Goal: Register for event/course

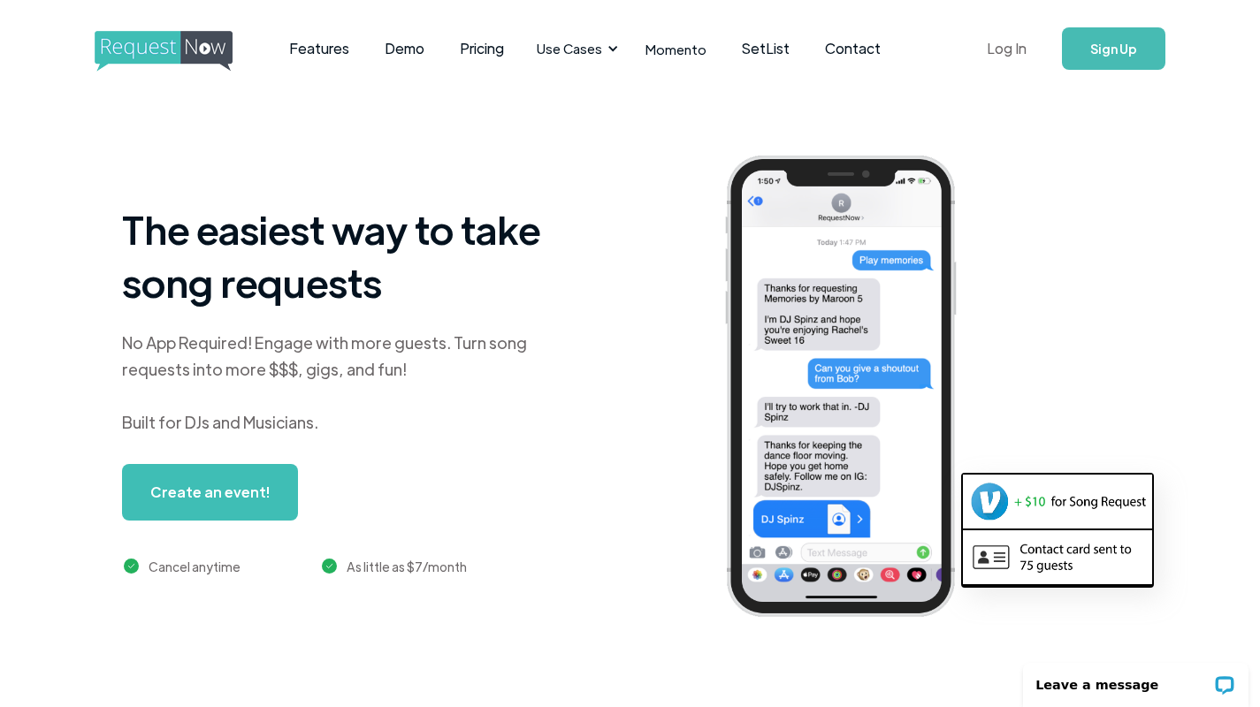
click at [1016, 54] on link "Log In" at bounding box center [1006, 49] width 75 height 62
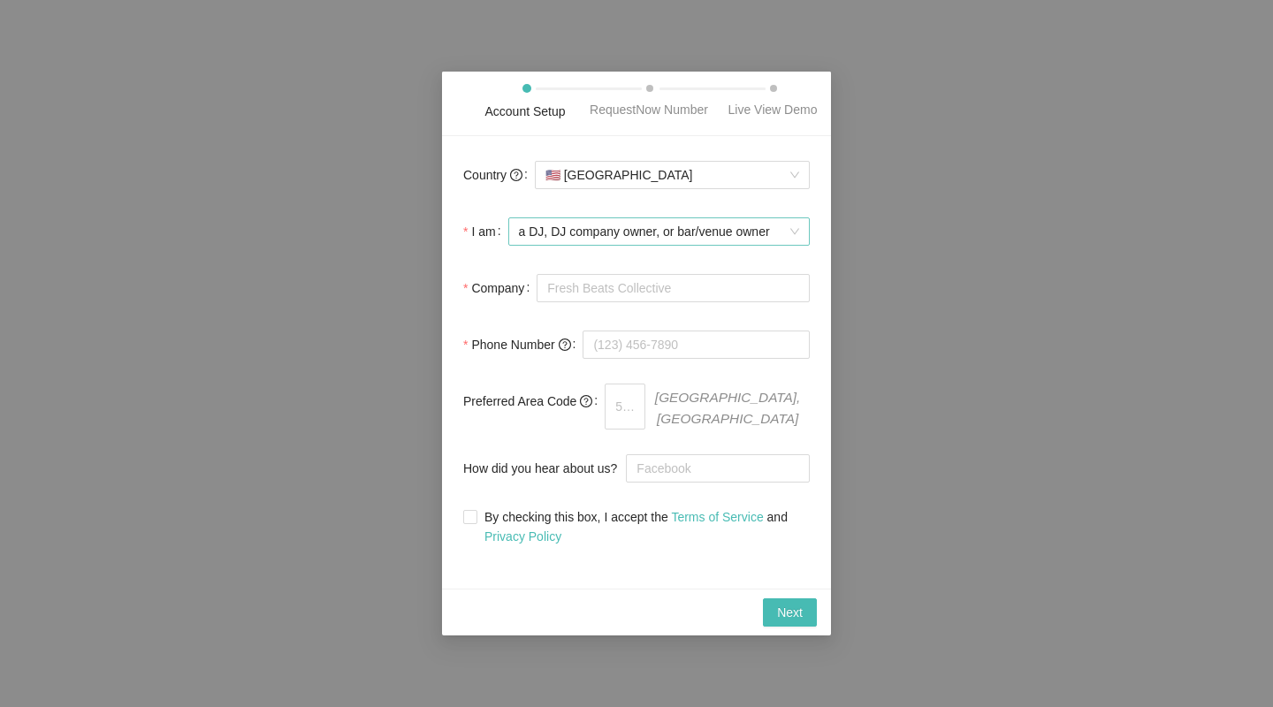
click at [799, 246] on div "a DJ, DJ company owner, or bar/venue owner" at bounding box center [659, 232] width 302 height 28
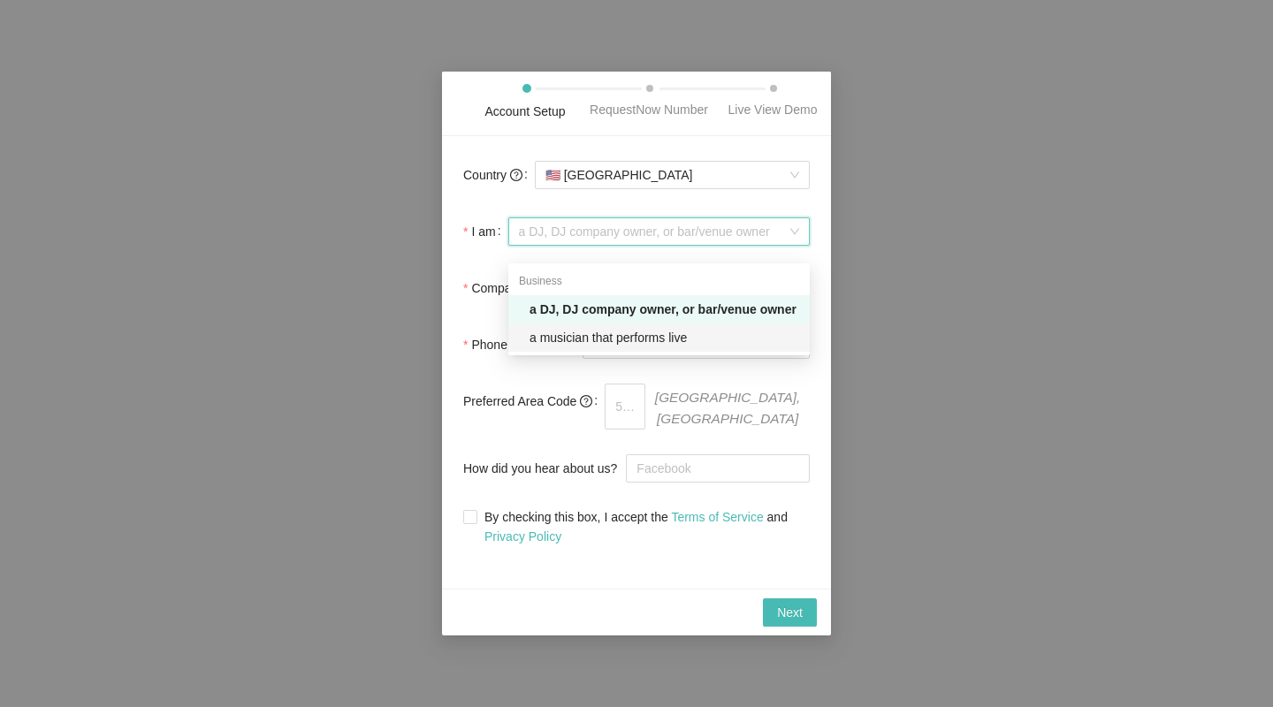
click at [669, 336] on div "a musician that performs live" at bounding box center [665, 337] width 270 height 19
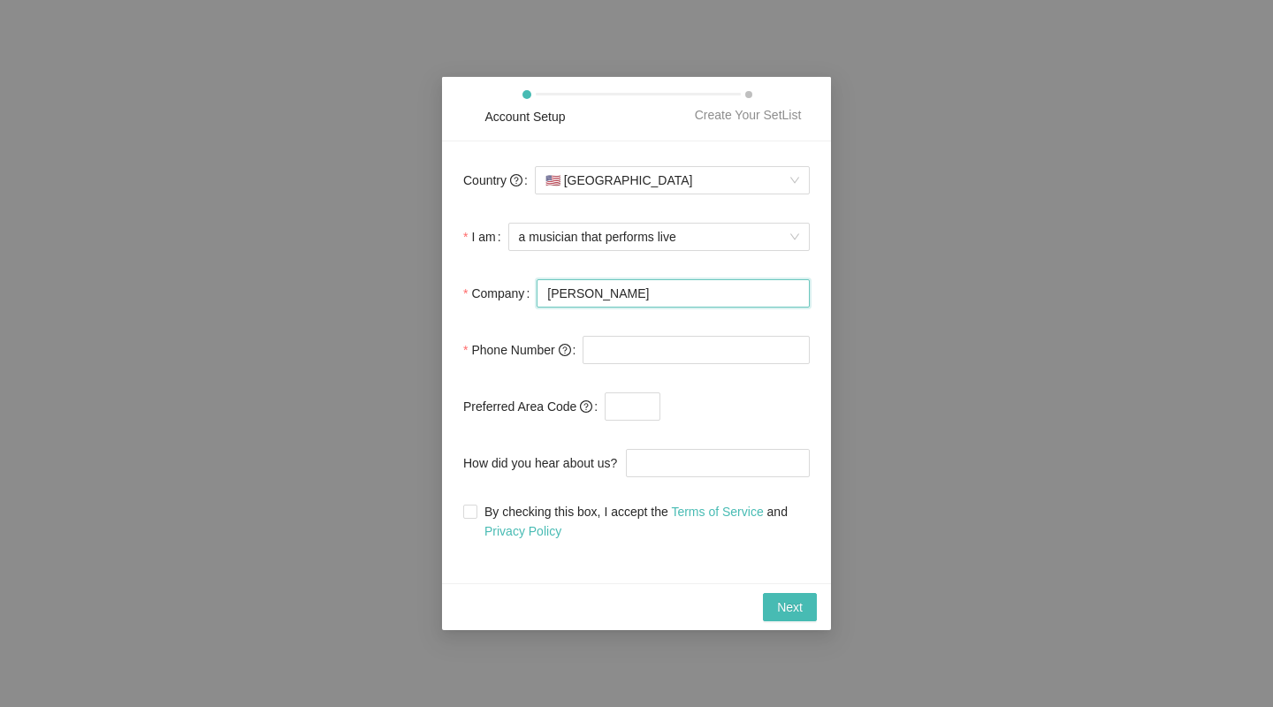
type input "Brady Davis"
type input "(512) 800-0330"
click at [642, 395] on input "text" at bounding box center [633, 407] width 56 height 28
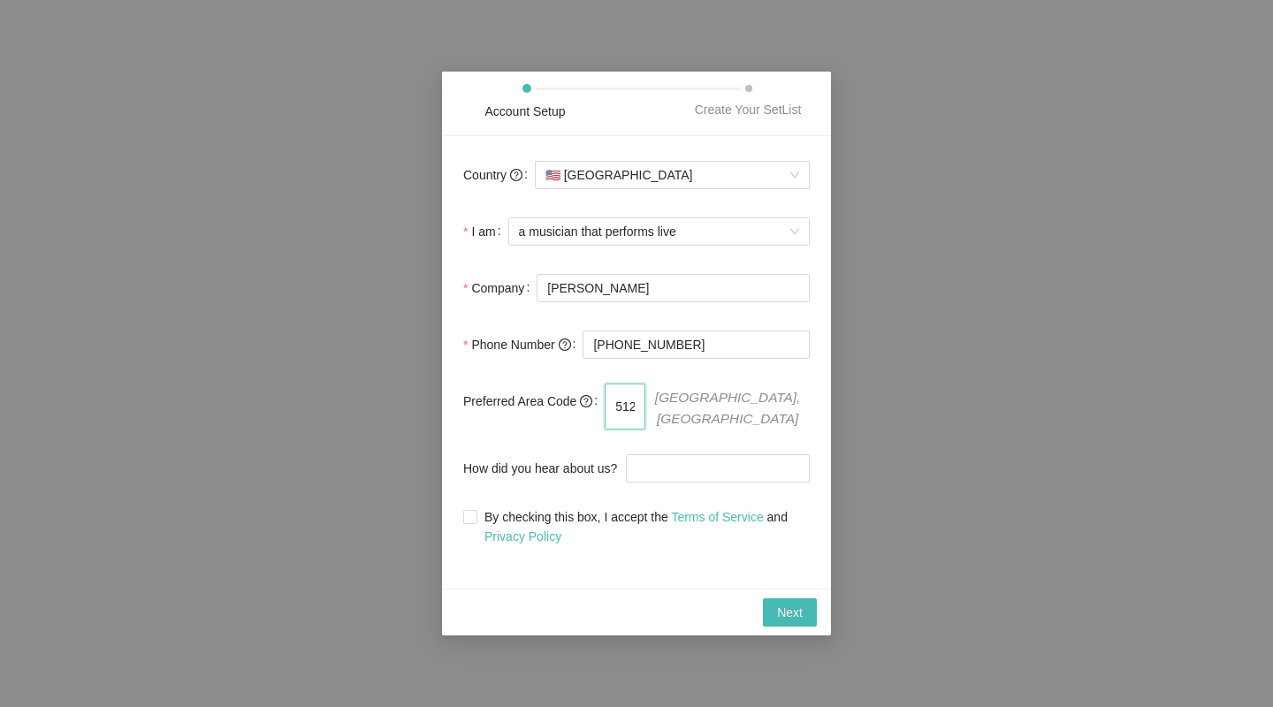
type input "512"
click at [826, 391] on div "Country 🇺🇸 United States I am a musician that performs live Company Brady Davis…" at bounding box center [636, 362] width 389 height 453
click at [753, 470] on input "How did you hear about us?" at bounding box center [718, 469] width 184 height 28
type input "CHATGPT"
click at [468, 513] on input "By checking this box, I accept the Terms of Service and Privacy Policy" at bounding box center [469, 516] width 12 height 12
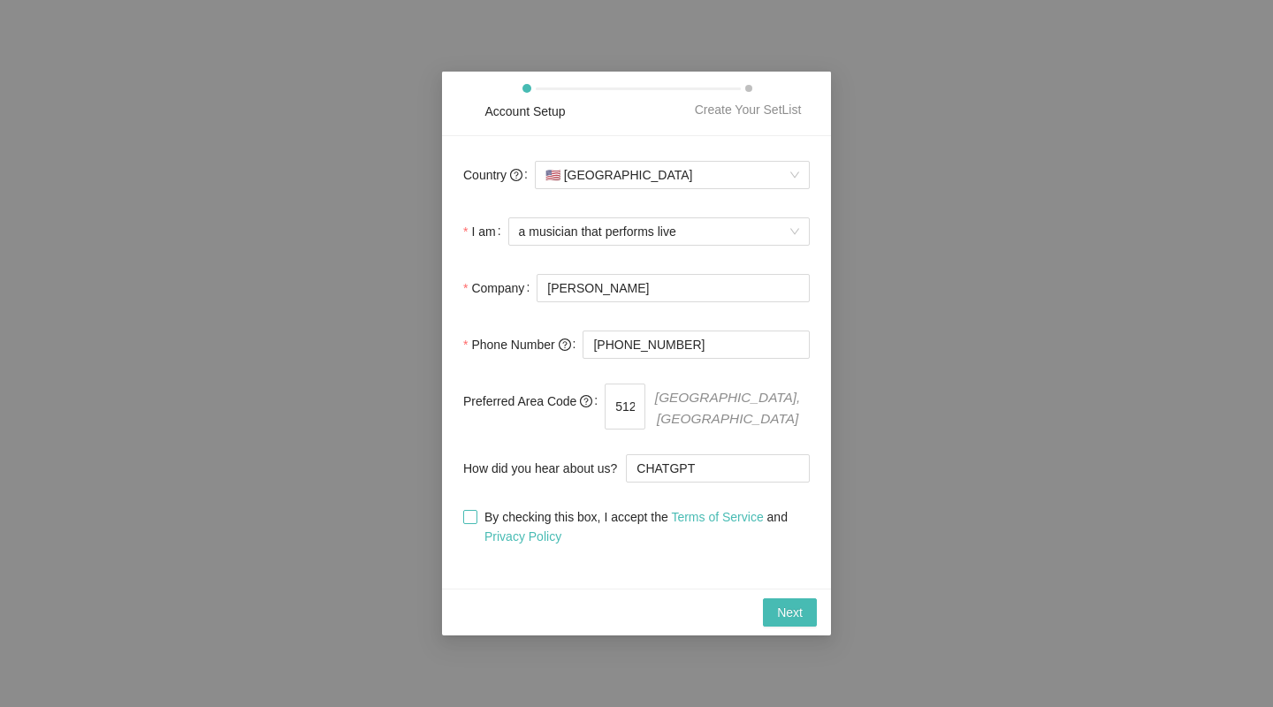
checkbox input "true"
click at [778, 608] on span "Next" at bounding box center [790, 612] width 26 height 19
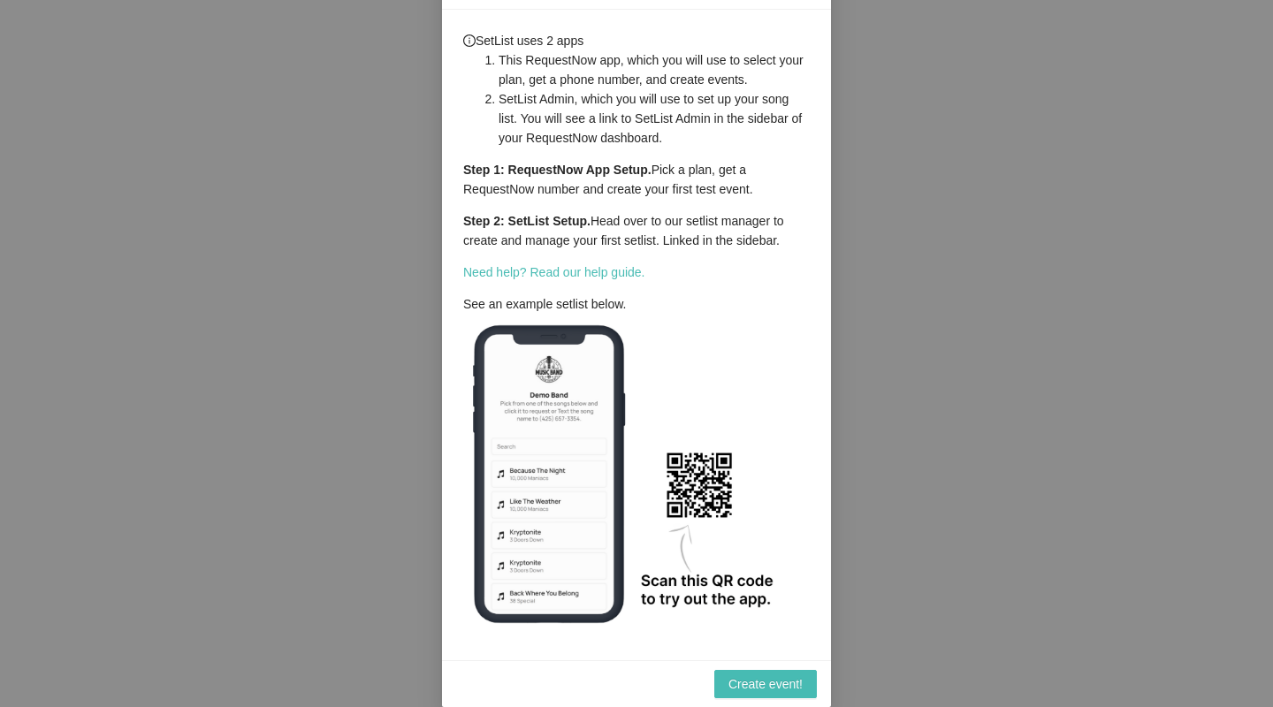
scroll to position [55, 0]
click at [763, 700] on div "Create event!" at bounding box center [636, 684] width 389 height 47
click at [775, 688] on span "Create event!" at bounding box center [766, 684] width 74 height 19
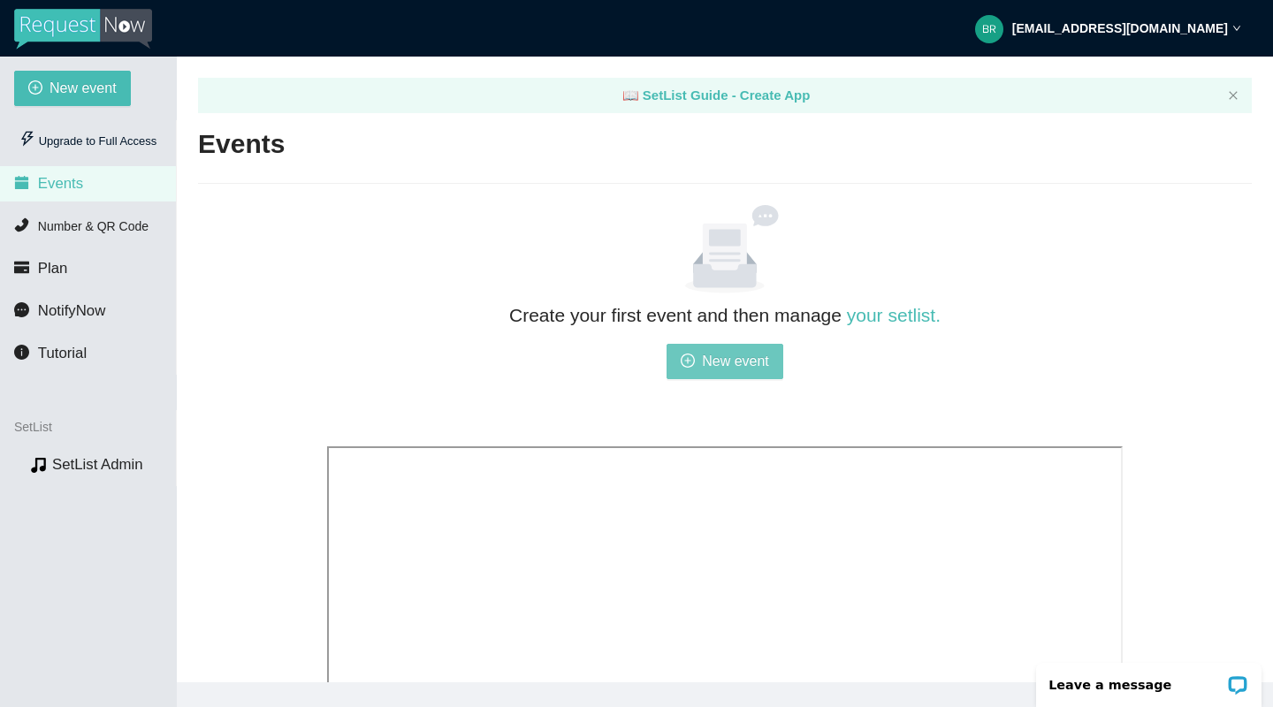
click at [730, 355] on span "New event" at bounding box center [735, 361] width 67 height 22
click at [704, 369] on span "New event" at bounding box center [735, 361] width 67 height 22
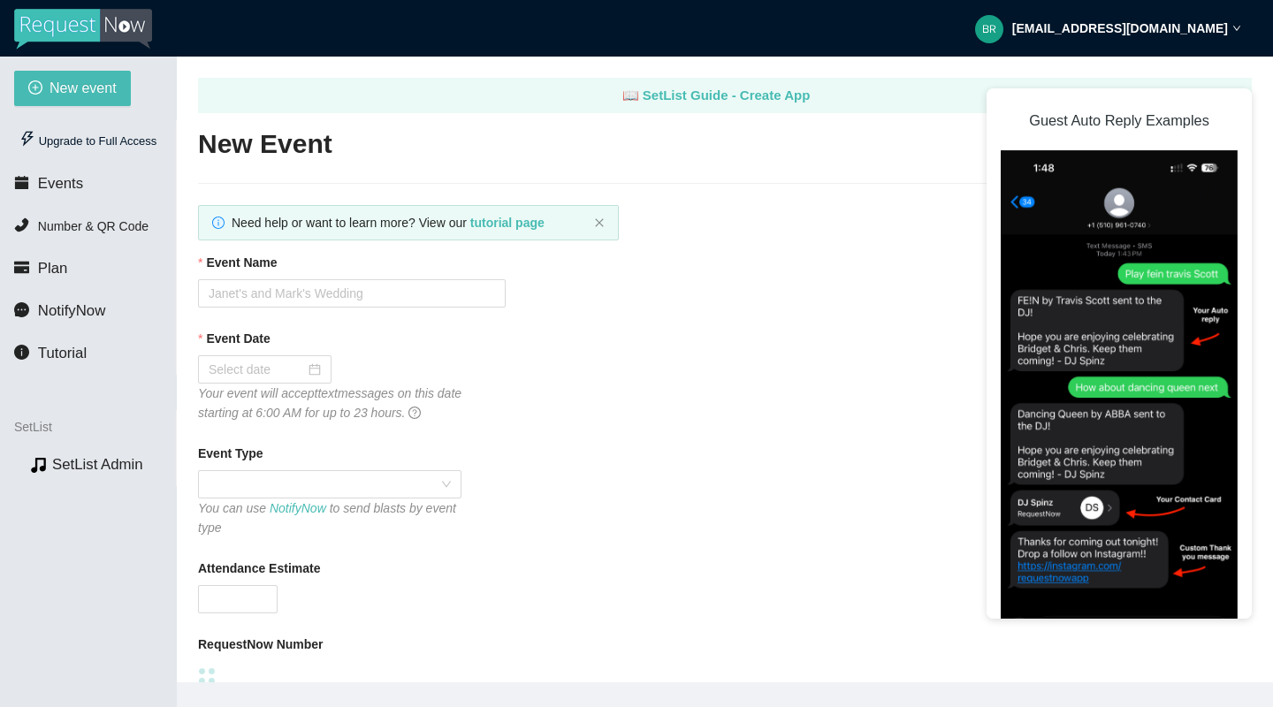
type textarea "https://virtualdj.com/ask/DJ_Spinz"
click at [479, 292] on input "Event Name" at bounding box center [352, 293] width 308 height 28
type input "T"
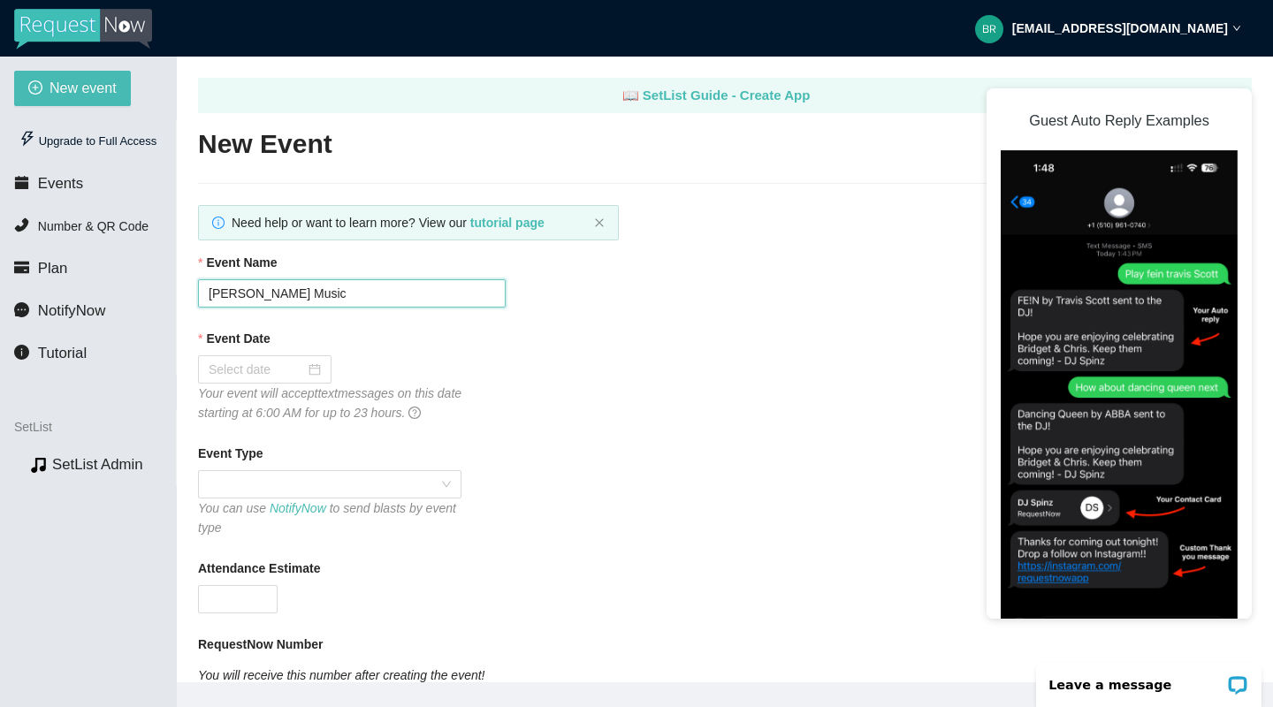
type input "Brady Davis Music"
click at [829, 350] on div "Event Date" at bounding box center [725, 342] width 1054 height 27
click at [275, 376] on input "Event Date" at bounding box center [257, 369] width 96 height 19
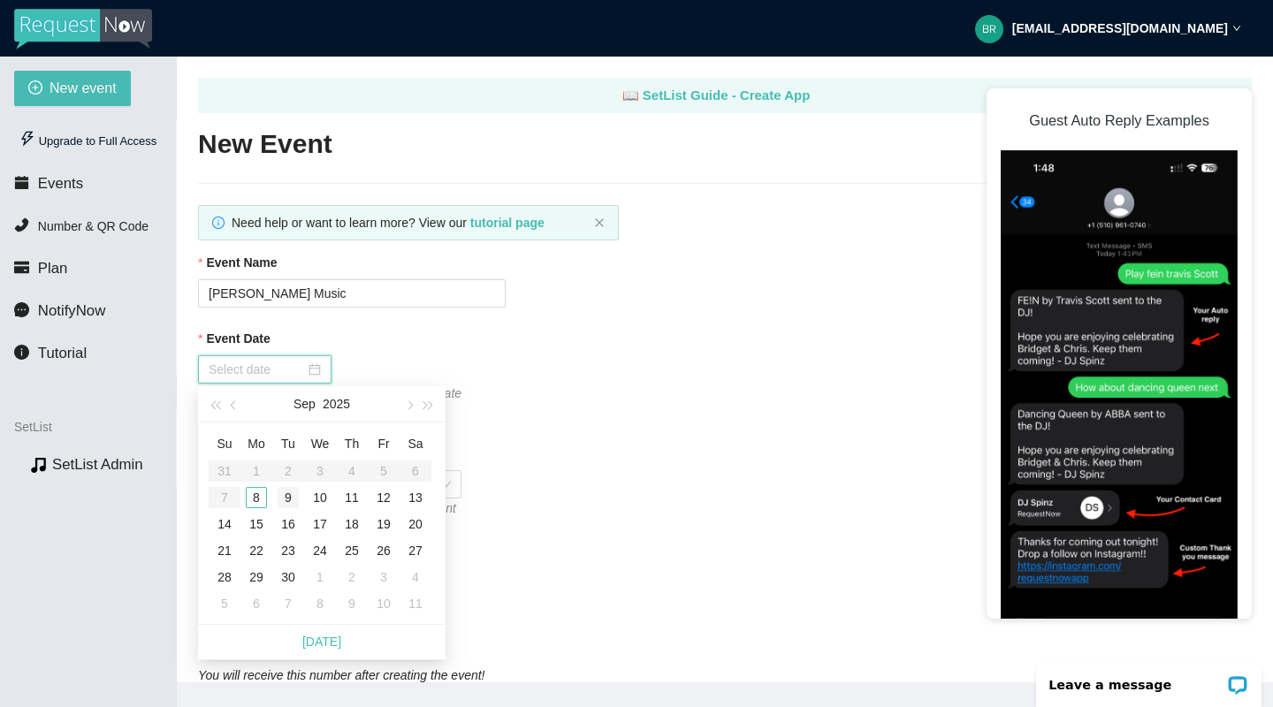
type input "09/09/2025"
type input "09/08/2025"
click at [256, 494] on div "8" at bounding box center [256, 497] width 21 height 21
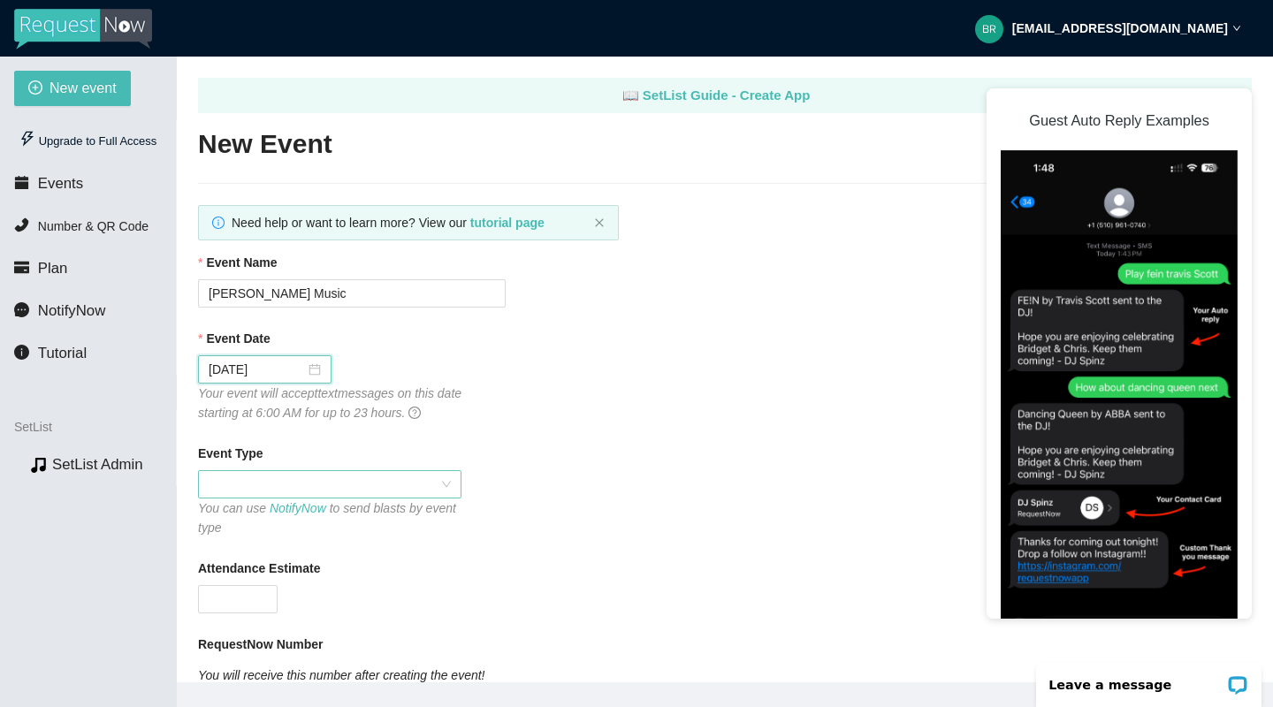
click at [372, 476] on span at bounding box center [330, 484] width 242 height 27
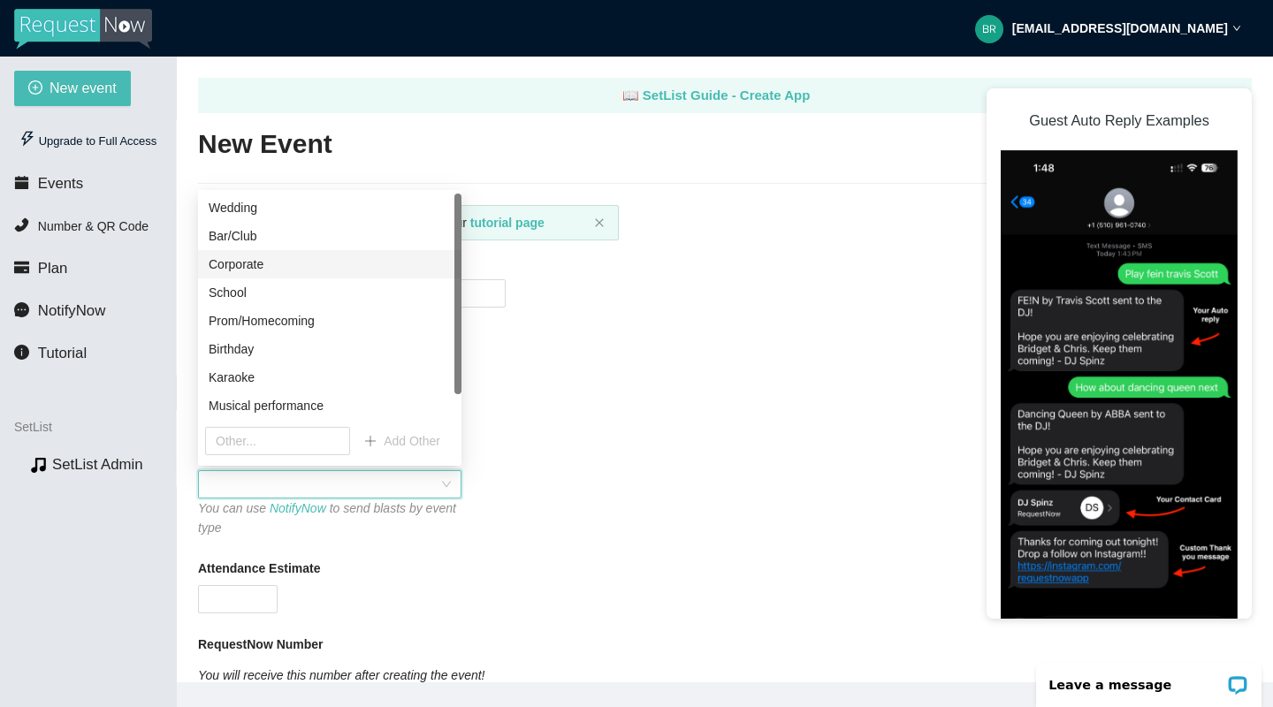
click at [355, 266] on div "Corporate" at bounding box center [330, 264] width 242 height 19
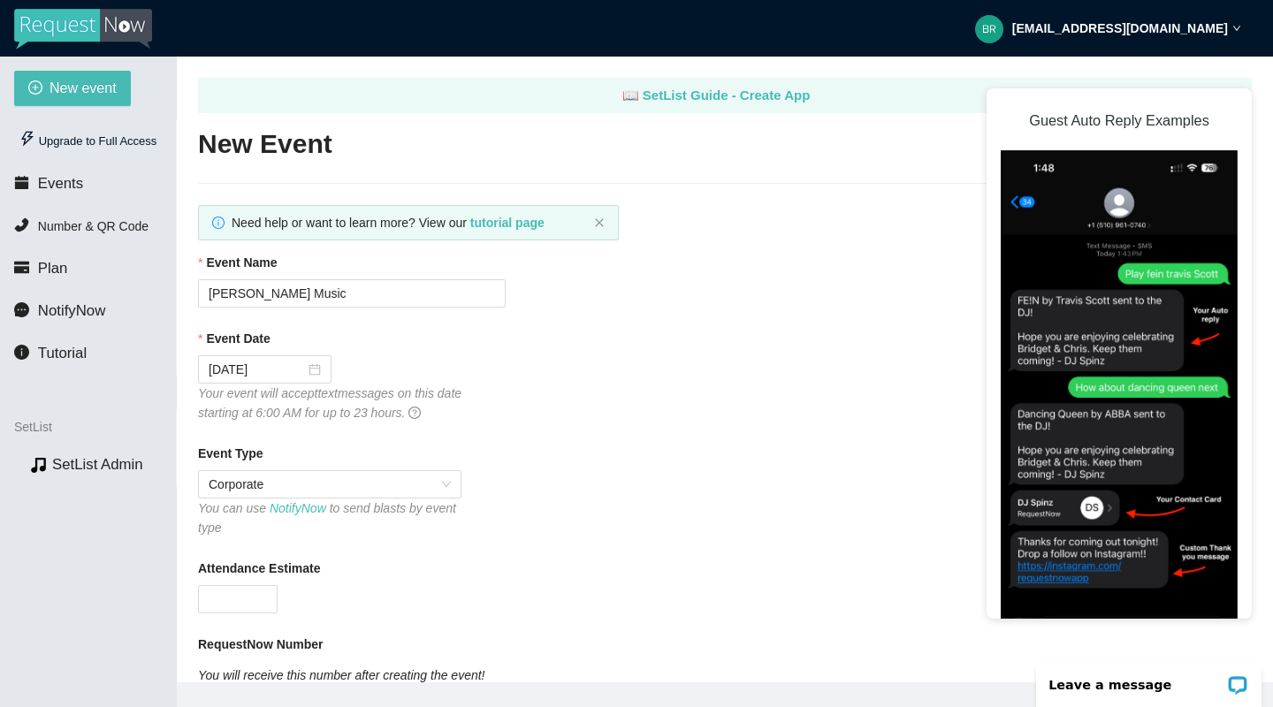
click at [673, 374] on div "Event Date 09/08/2025 Your event will accept text messages on this date startin…" at bounding box center [725, 376] width 1054 height 94
click at [447, 483] on span "Corporate" at bounding box center [330, 484] width 242 height 27
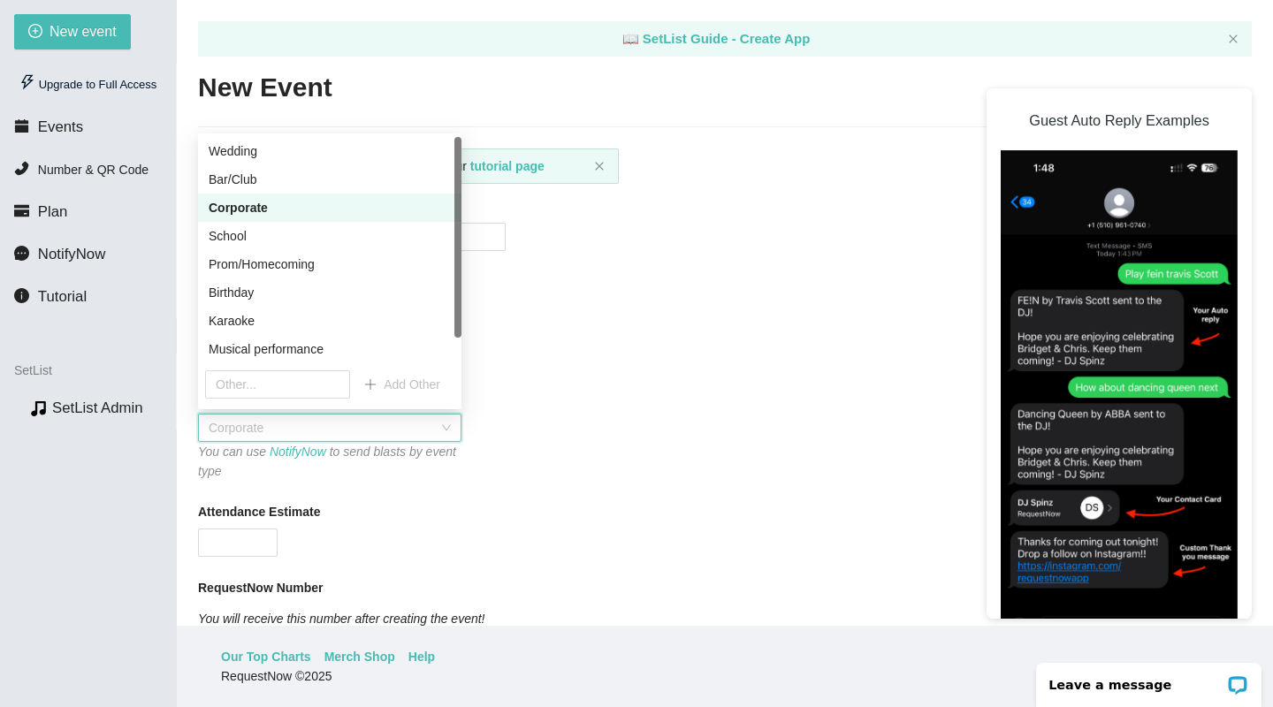
scroll to position [57, 0]
click at [672, 357] on div "Event Date 09/08/2025 Your event will accept text messages on this date startin…" at bounding box center [725, 319] width 1054 height 94
click at [642, 324] on div "Event Date 09/08/2025 Your event will accept text messages on this date startin…" at bounding box center [725, 319] width 1054 height 94
click at [400, 204] on div "Corporate" at bounding box center [330, 207] width 242 height 19
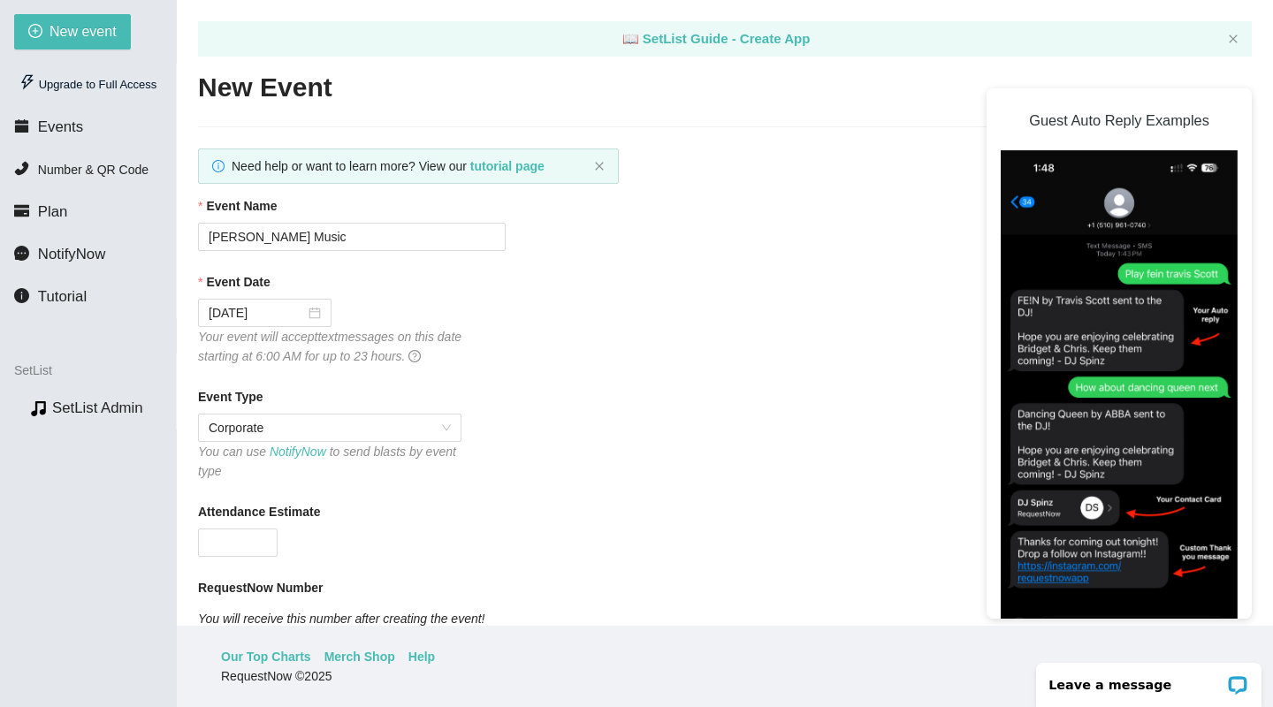
click at [545, 340] on div "Event Date 09/08/2025 Your event will accept text messages on this date startin…" at bounding box center [725, 319] width 1054 height 94
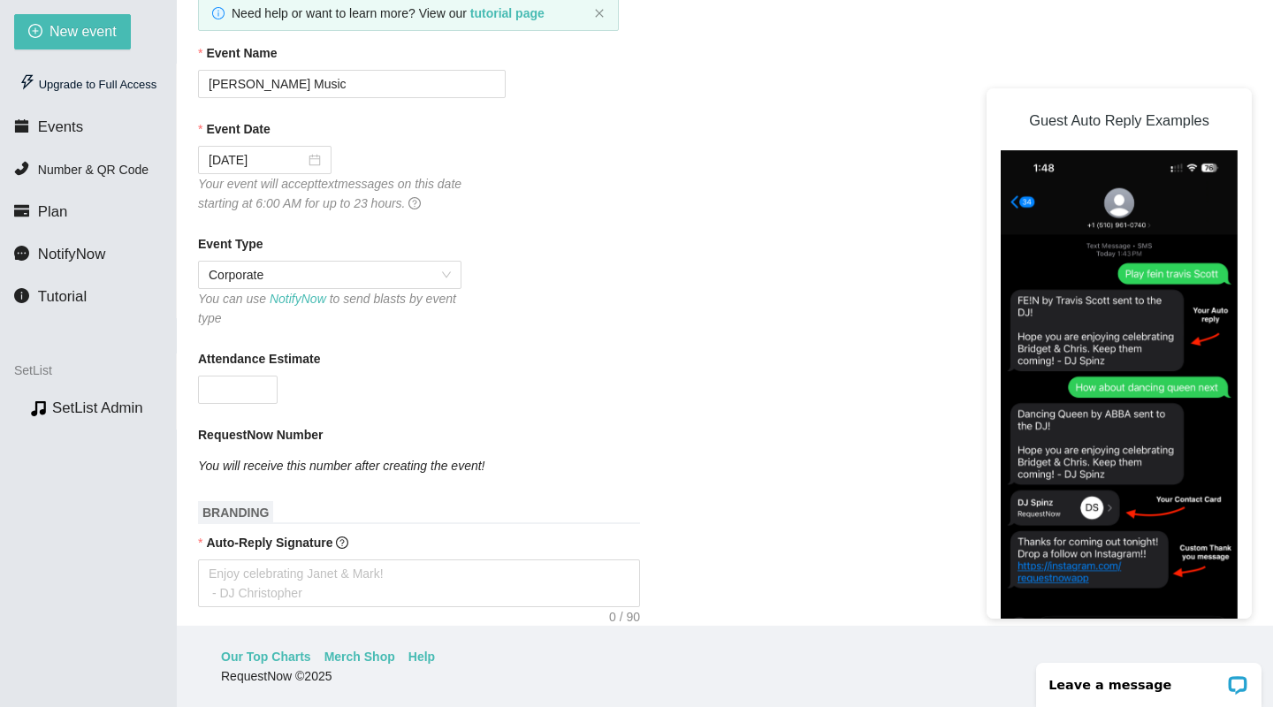
scroll to position [189, 0]
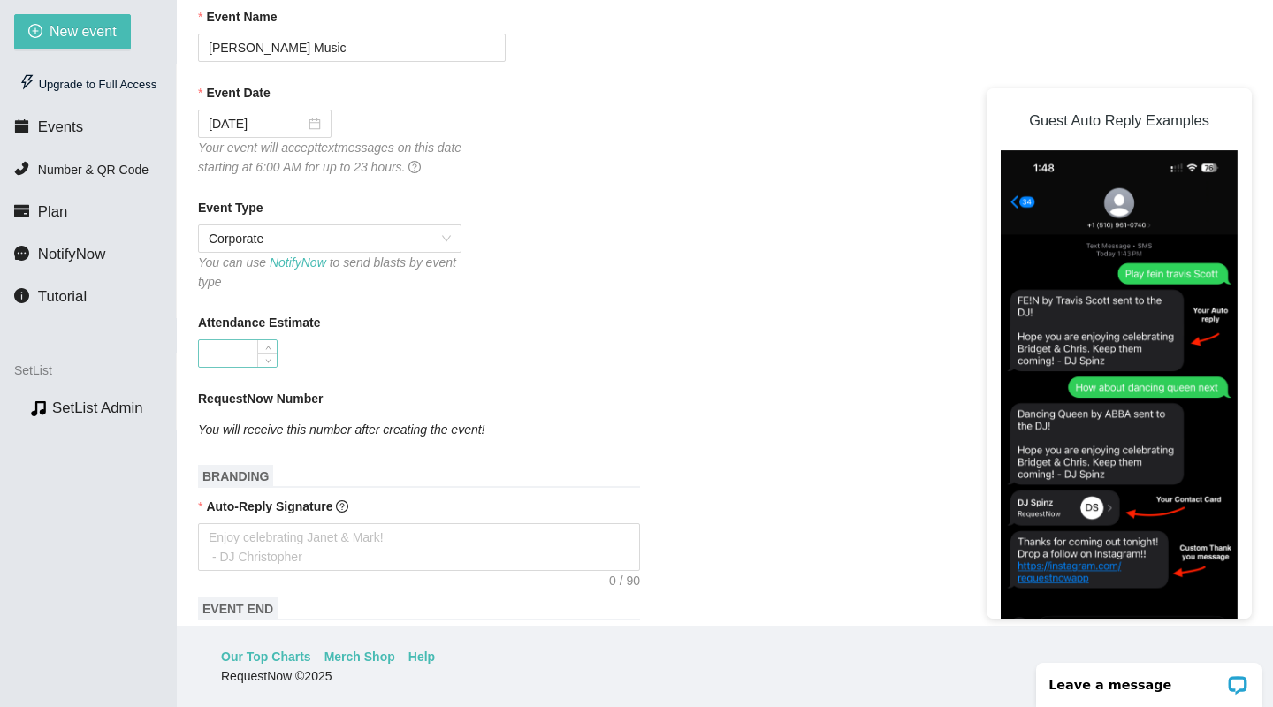
click at [250, 350] on input "Attendance Estimate" at bounding box center [238, 353] width 78 height 27
type input "200"
click at [770, 379] on form "Event Name Brady Davis Music Event Date 09/08/2025 Your event will accept text …" at bounding box center [725, 620] width 1054 height 1226
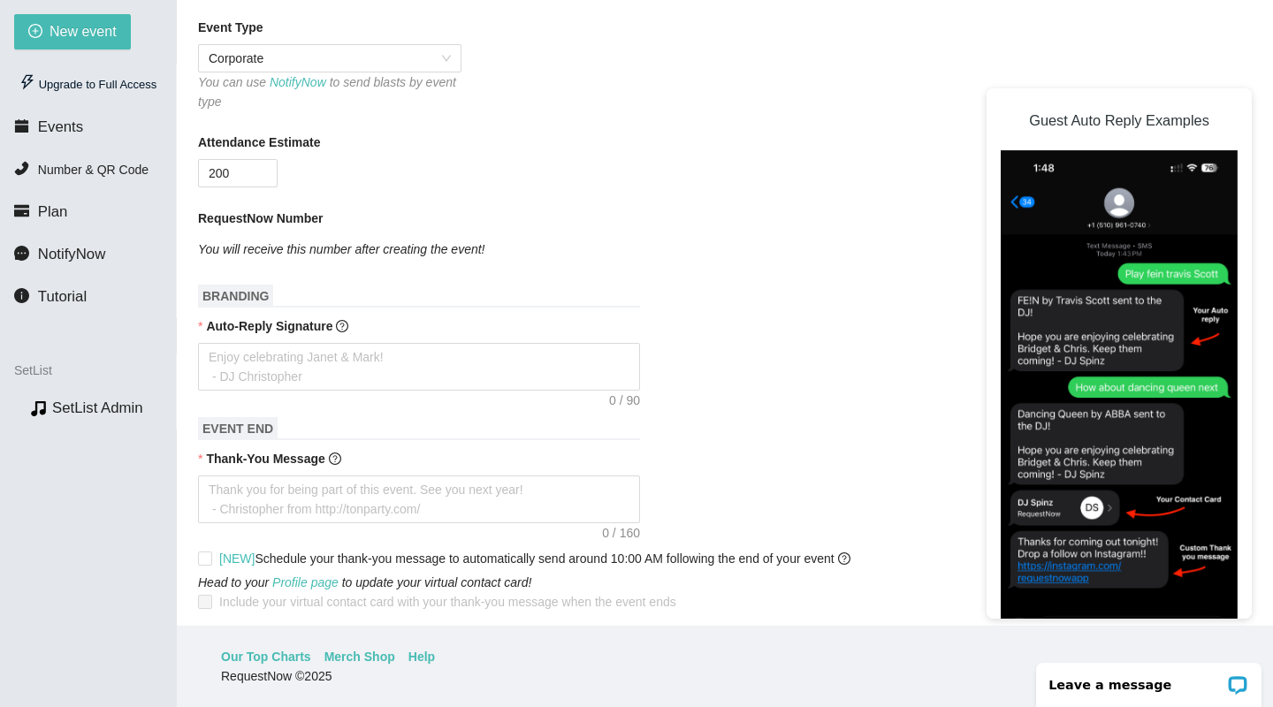
scroll to position [371, 0]
click at [447, 365] on textarea "Auto-Reply Signature" at bounding box center [419, 366] width 442 height 48
type textarea "T"
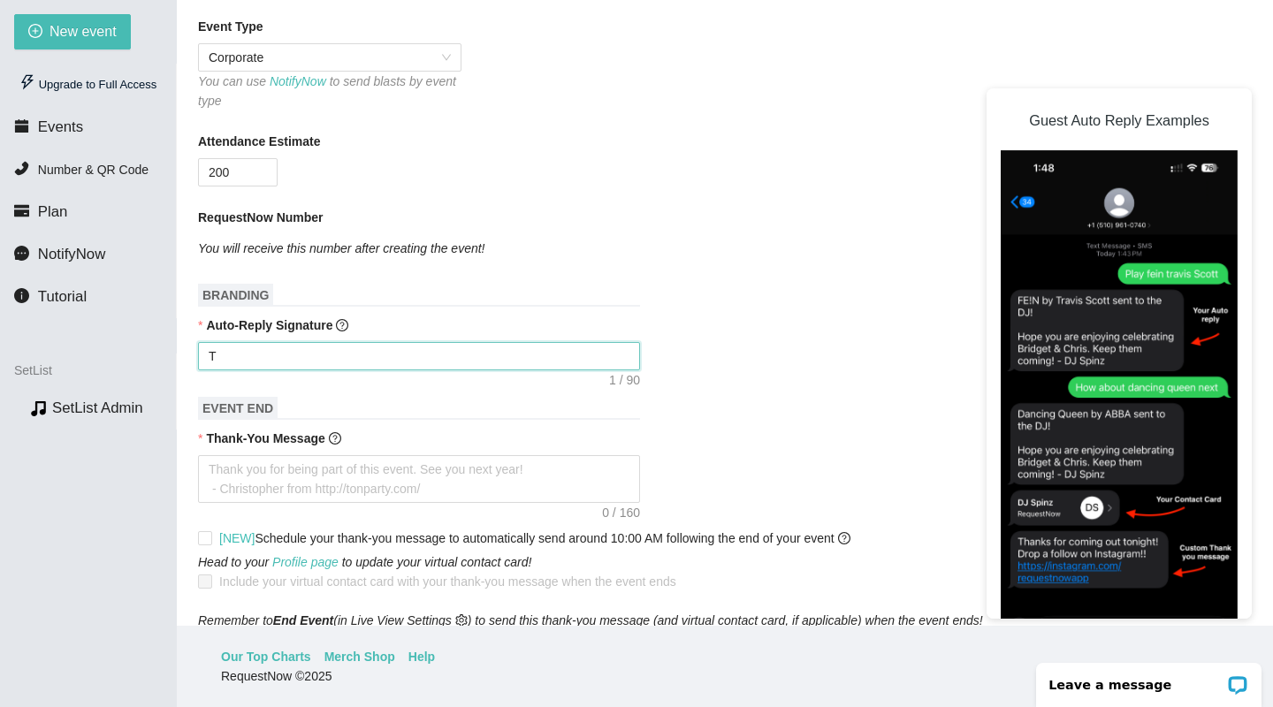
type textarea "Th"
type textarea "Tha"
type textarea "Than"
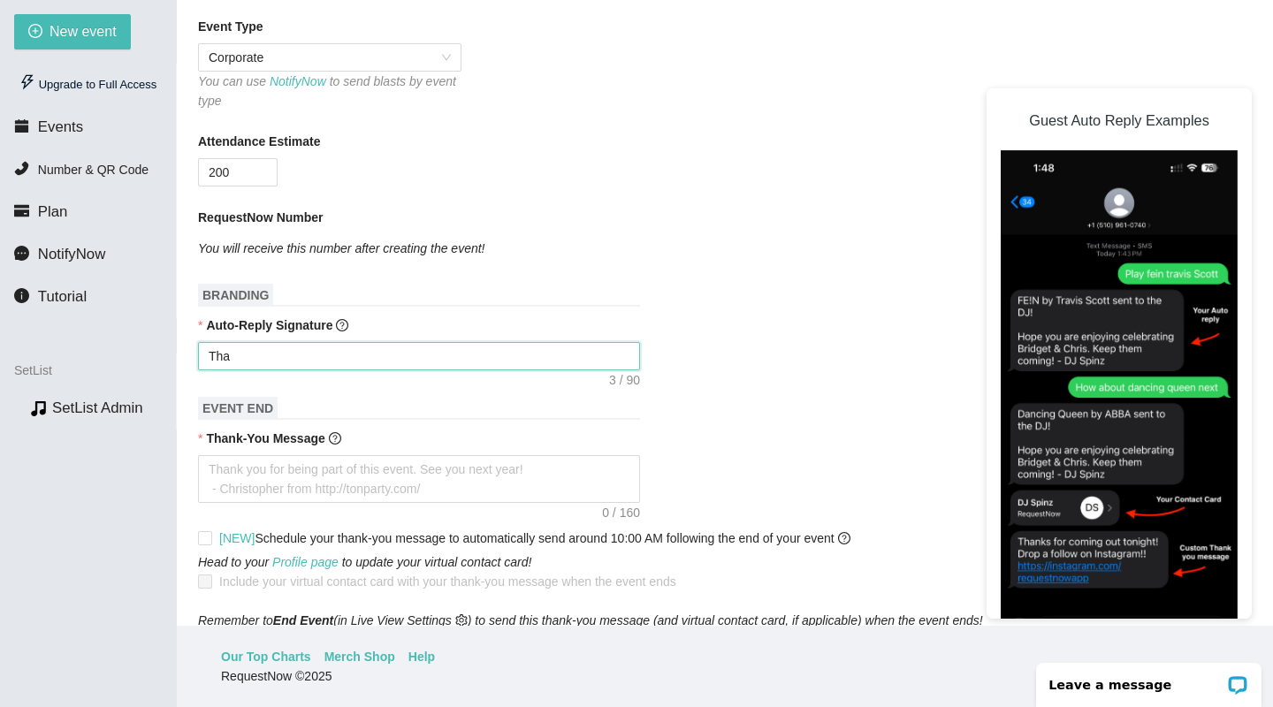
type textarea "Than"
type textarea "Thank"
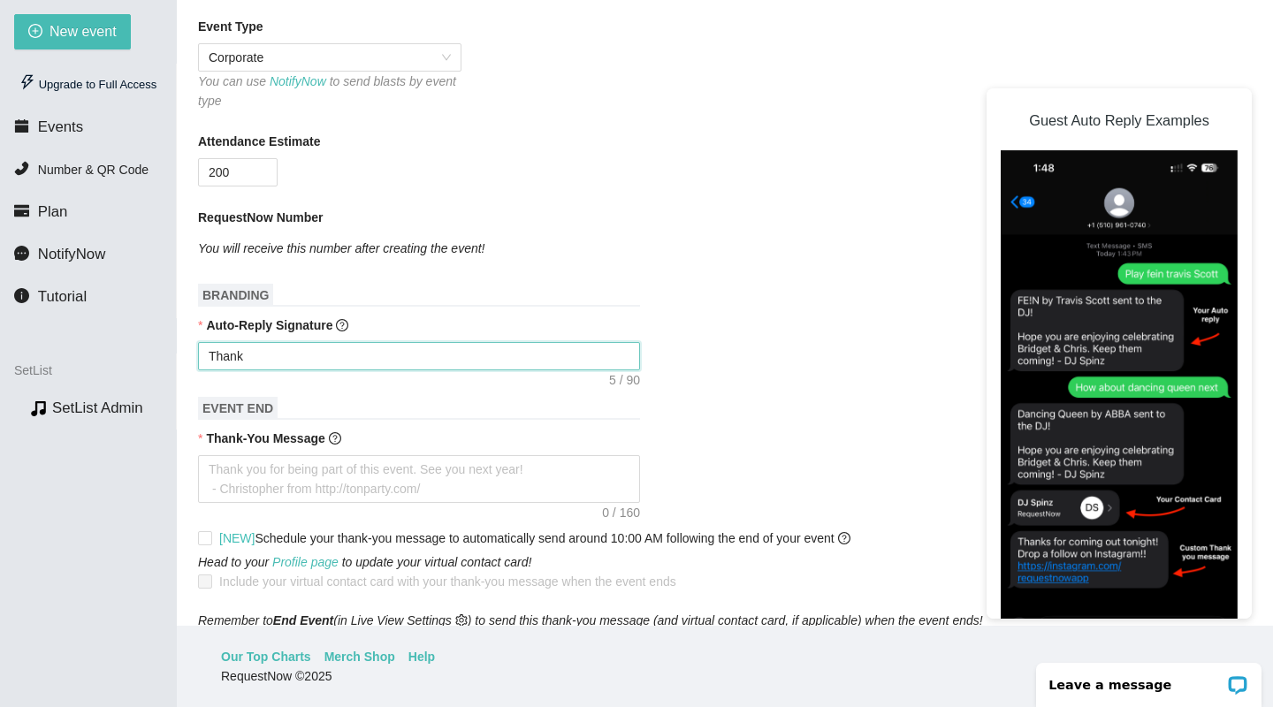
type textarea "Thank y"
type textarea "Thank yo"
type textarea "Thank you"
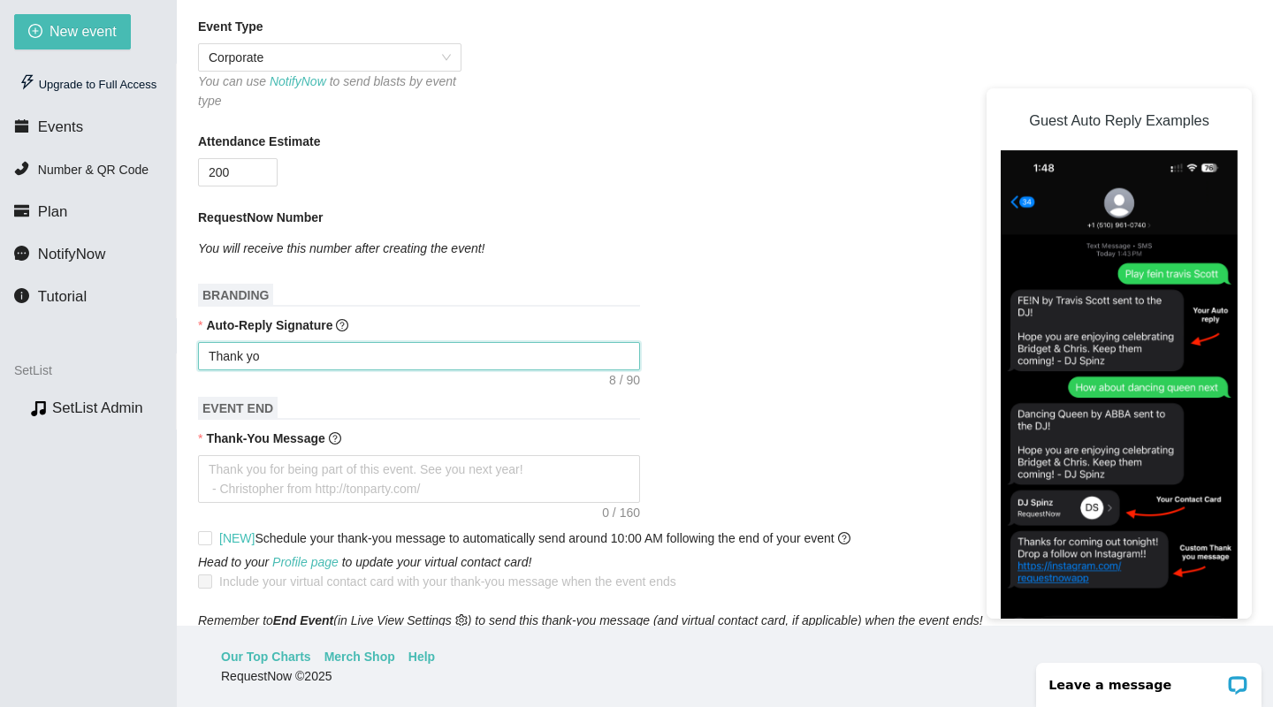
type textarea "Thank you"
type textarea "Thank you!"
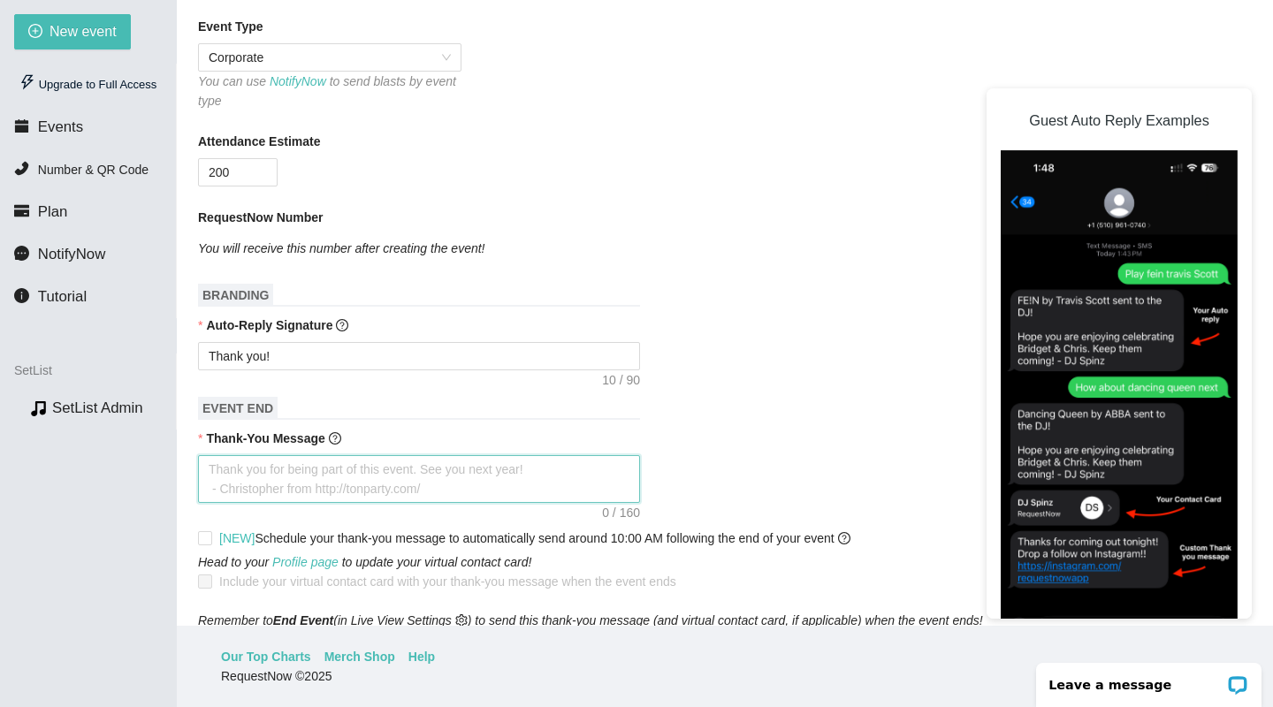
click at [631, 470] on textarea "Thank-You Message" at bounding box center [419, 479] width 442 height 48
click at [756, 457] on div at bounding box center [725, 479] width 1054 height 48
click at [208, 538] on input "[NEW] Schedule your thank-you message to automatically send around 10:00 AM fol…" at bounding box center [204, 537] width 12 height 12
checkbox input "true"
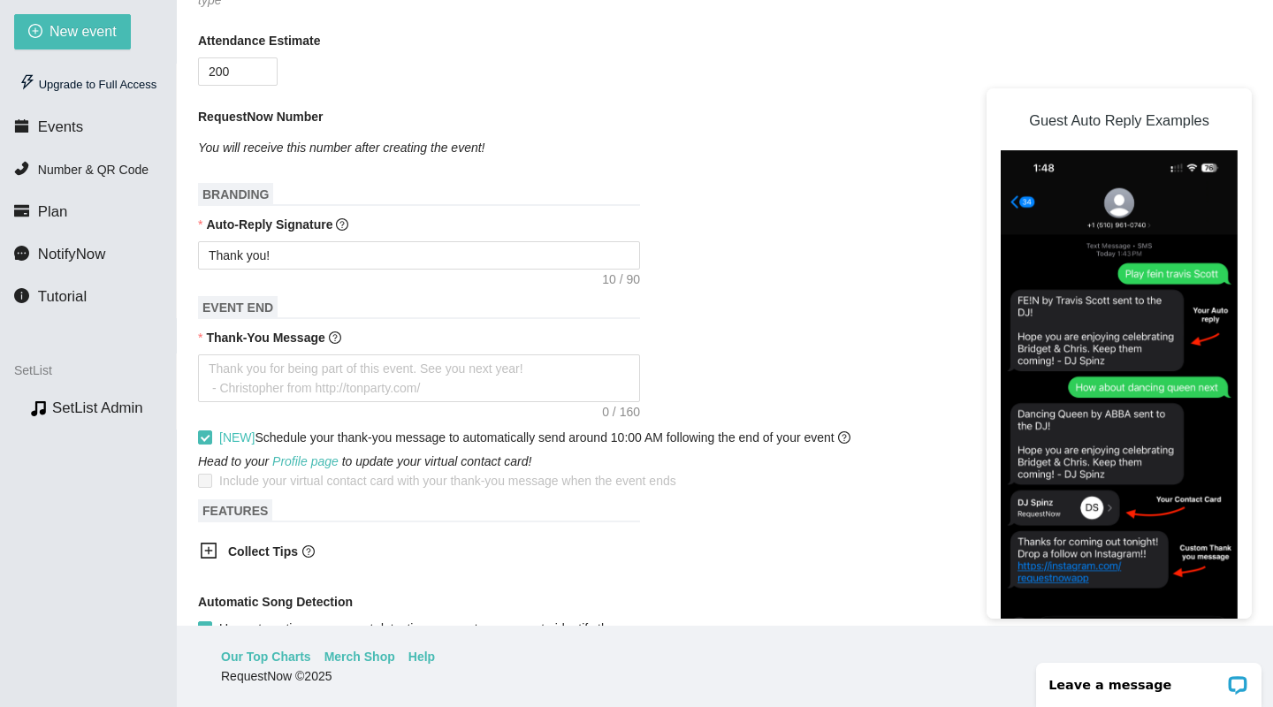
scroll to position [592, 0]
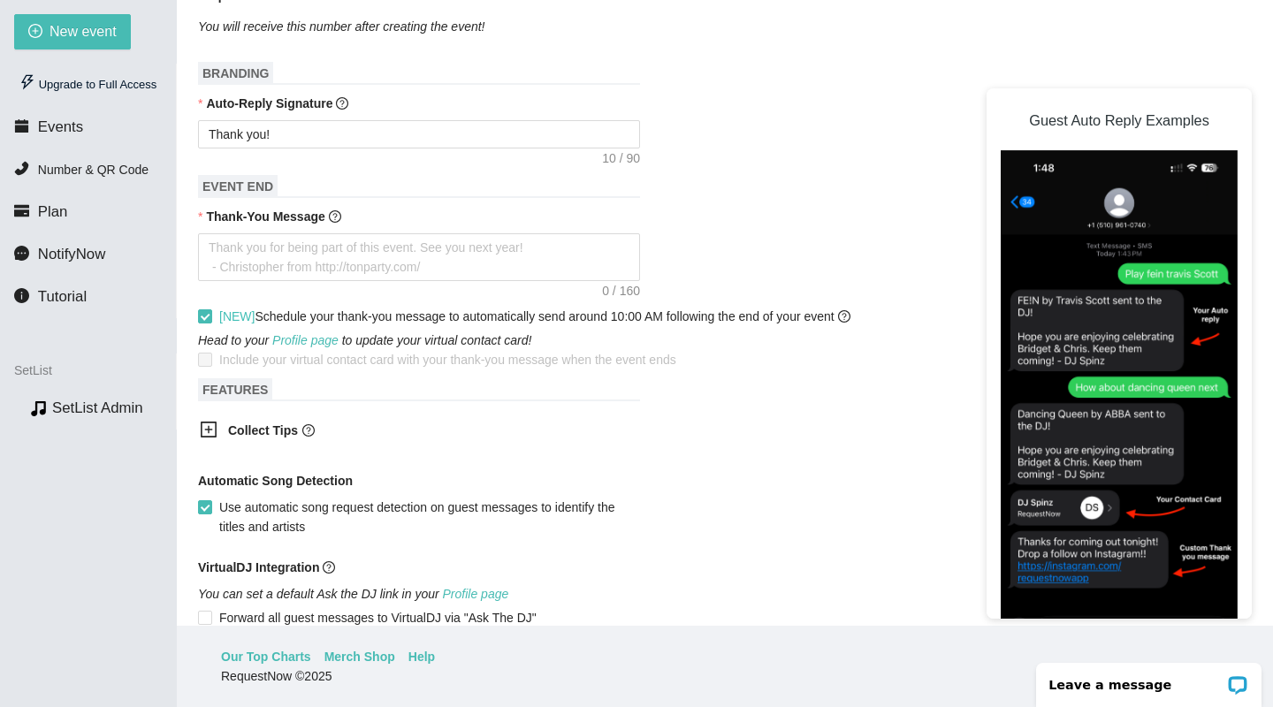
click at [206, 358] on span at bounding box center [205, 360] width 14 height 14
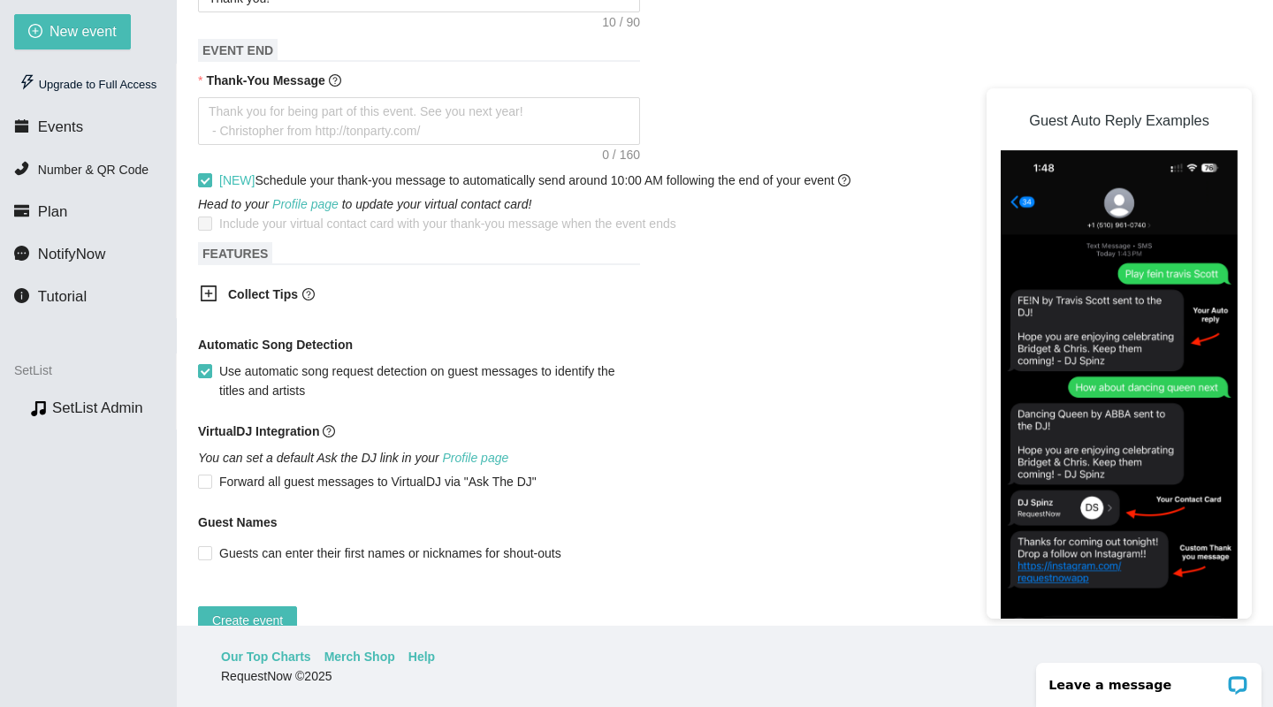
scroll to position [730, 0]
click at [206, 286] on icon "plus-square" at bounding box center [209, 292] width 18 height 18
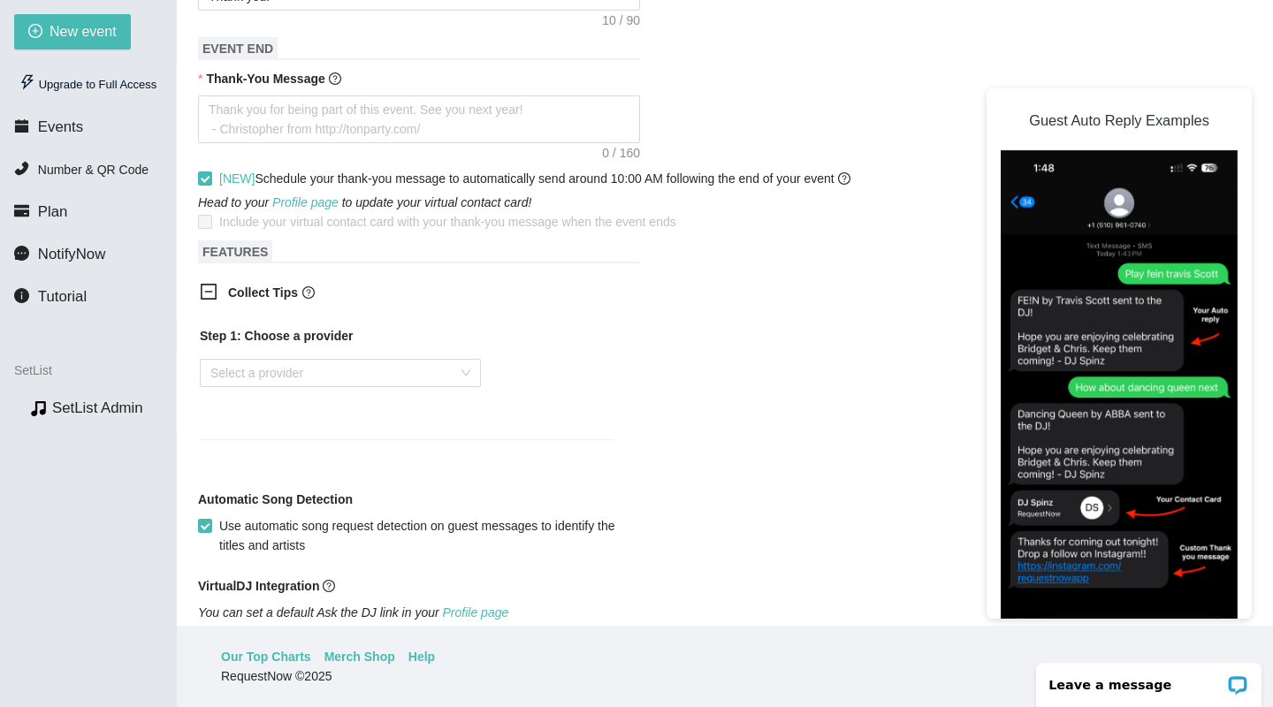
click at [420, 357] on div "Step 1: Choose a provider Select a provider" at bounding box center [407, 372] width 414 height 92
click at [409, 378] on input "search" at bounding box center [334, 373] width 248 height 27
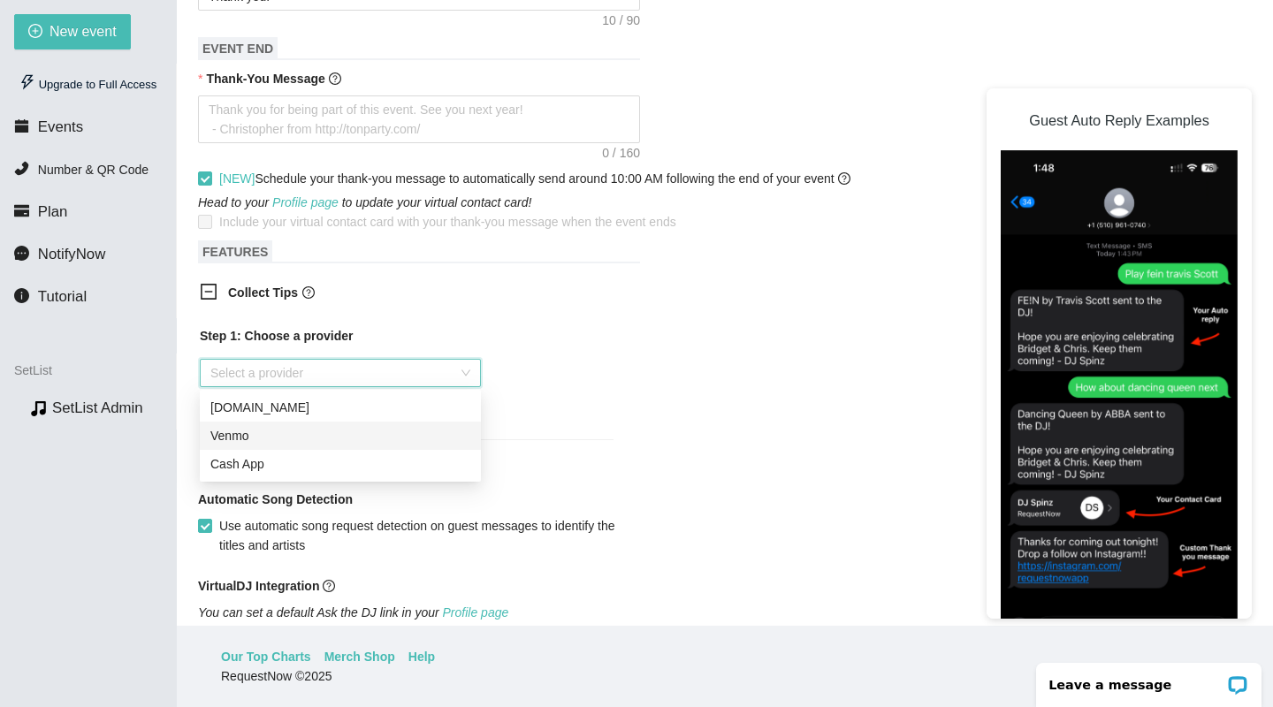
click at [355, 431] on div "Venmo" at bounding box center [340, 435] width 260 height 19
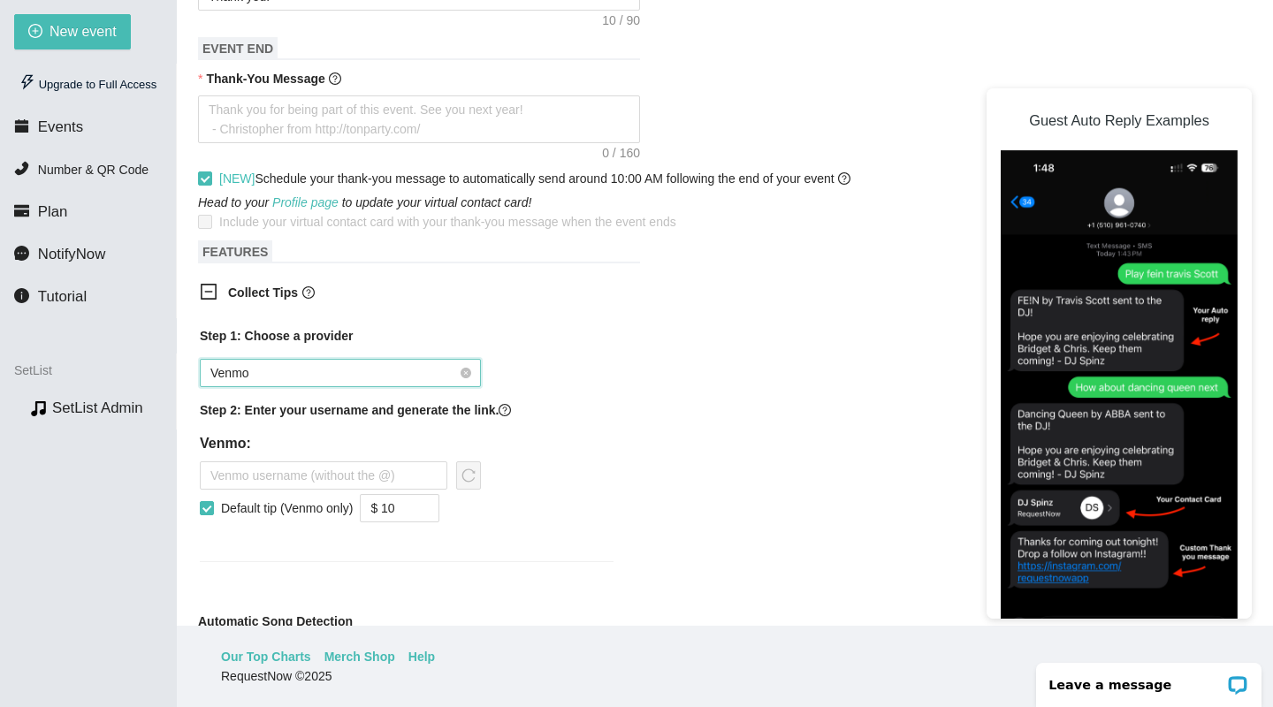
click at [470, 366] on span "Venmo" at bounding box center [340, 373] width 260 height 27
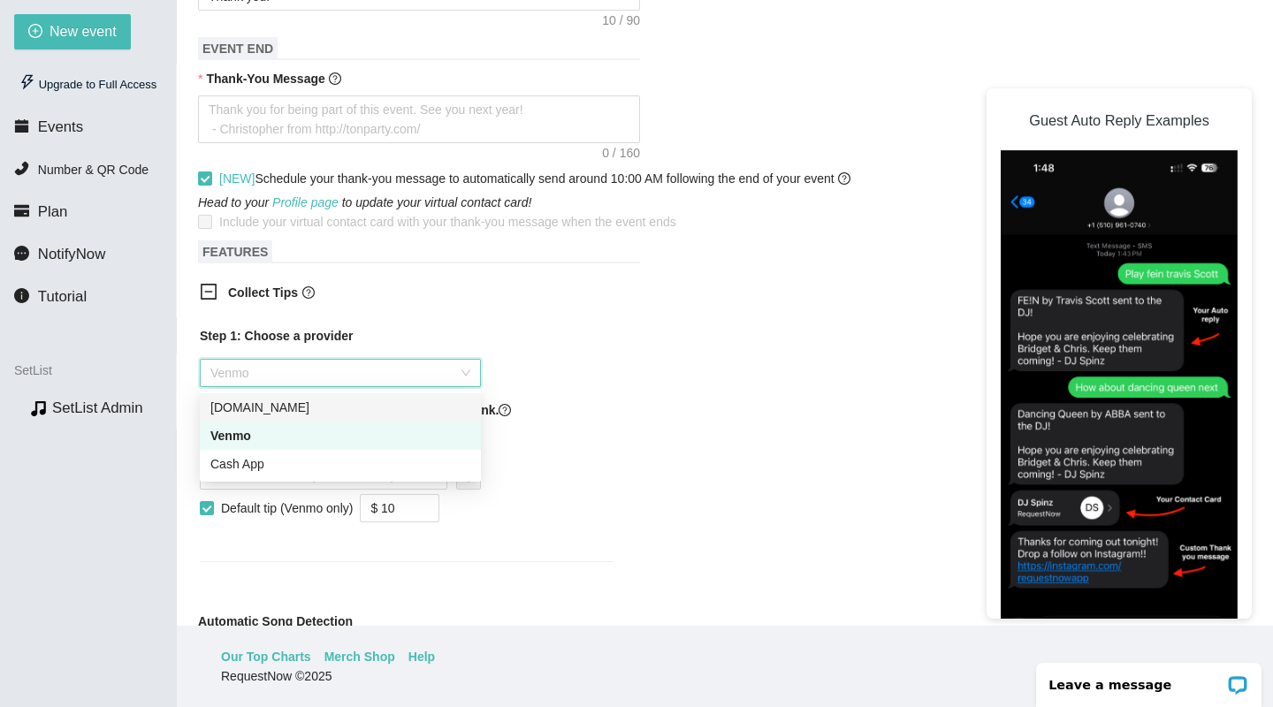
click at [575, 387] on div "Step 1: Choose a provider Venmo Step 2: Enter your username and generate the li…" at bounding box center [407, 433] width 414 height 214
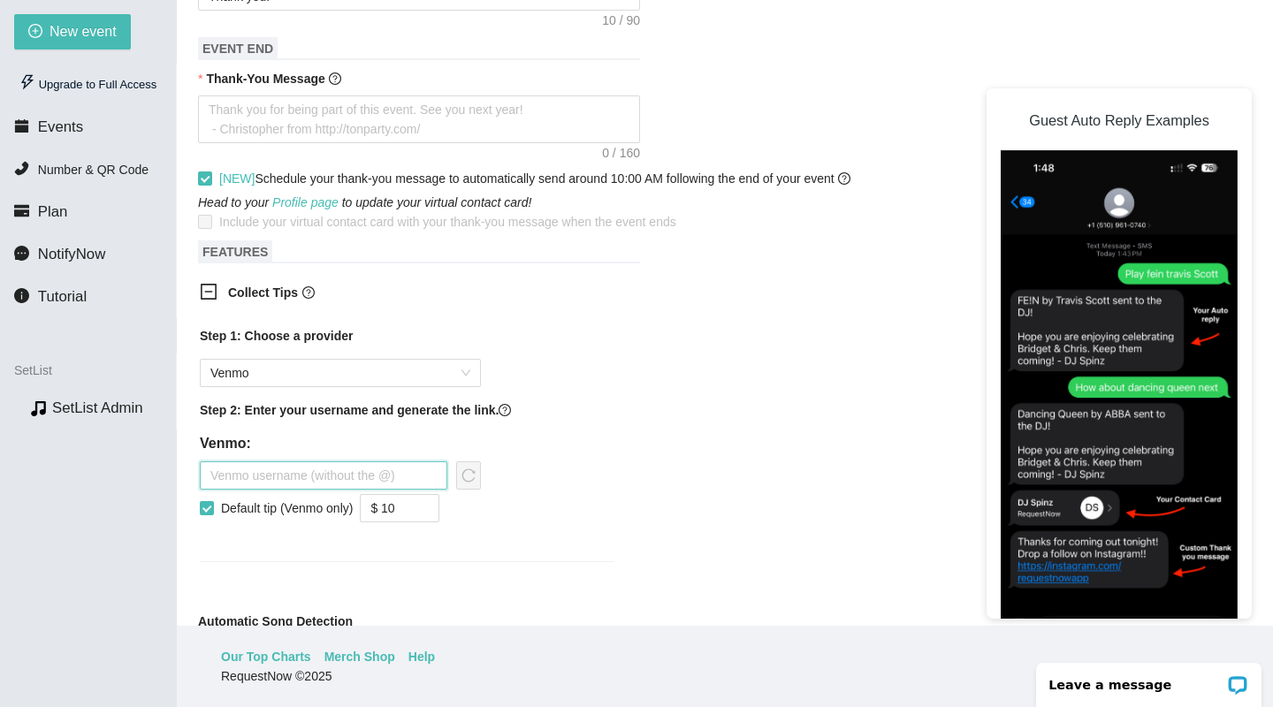
click at [351, 475] on input "text" at bounding box center [324, 476] width 248 height 28
type input "notbradydavis"
click at [680, 493] on div "Collect Tips Step 1: Choose a provider Venmo Step 2: Enter your username and ge…" at bounding box center [725, 433] width 1054 height 322
click at [534, 324] on div "Step 1: Choose a provider Venmo Step 2: Enter your username and generate the li…" at bounding box center [407, 455] width 442 height 279
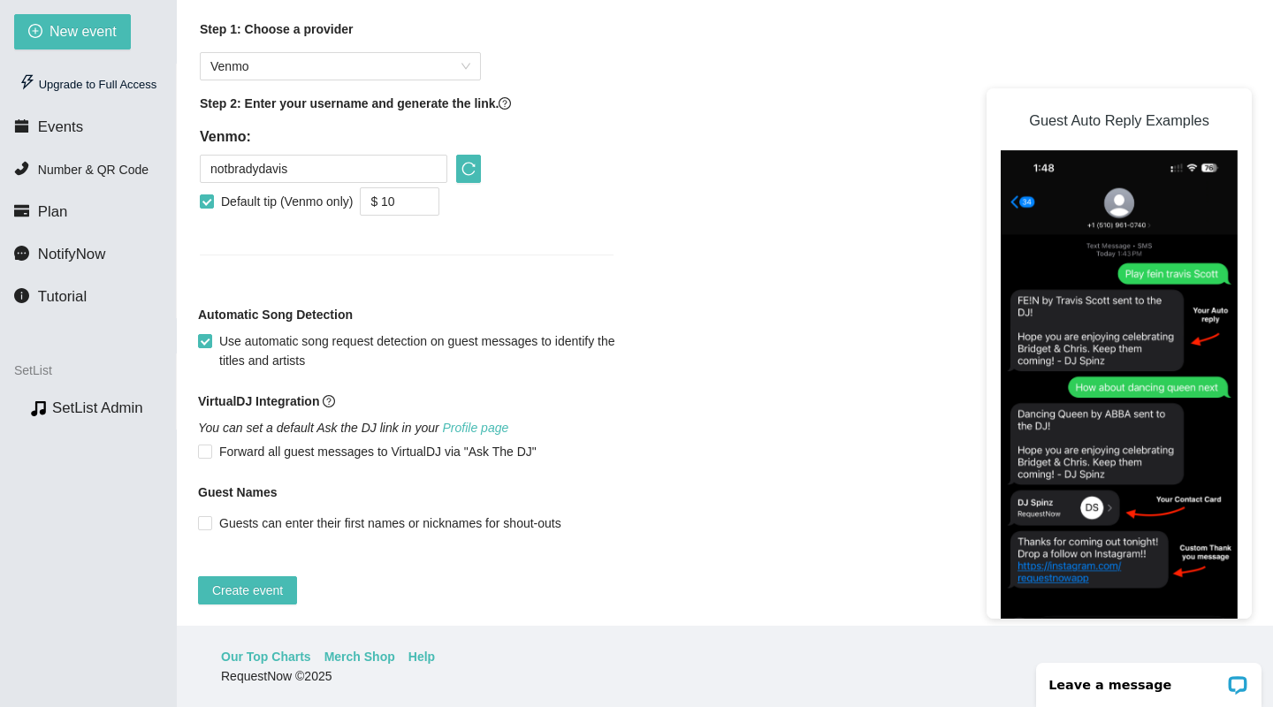
scroll to position [1050, 0]
click at [262, 581] on span "Create event" at bounding box center [247, 590] width 71 height 19
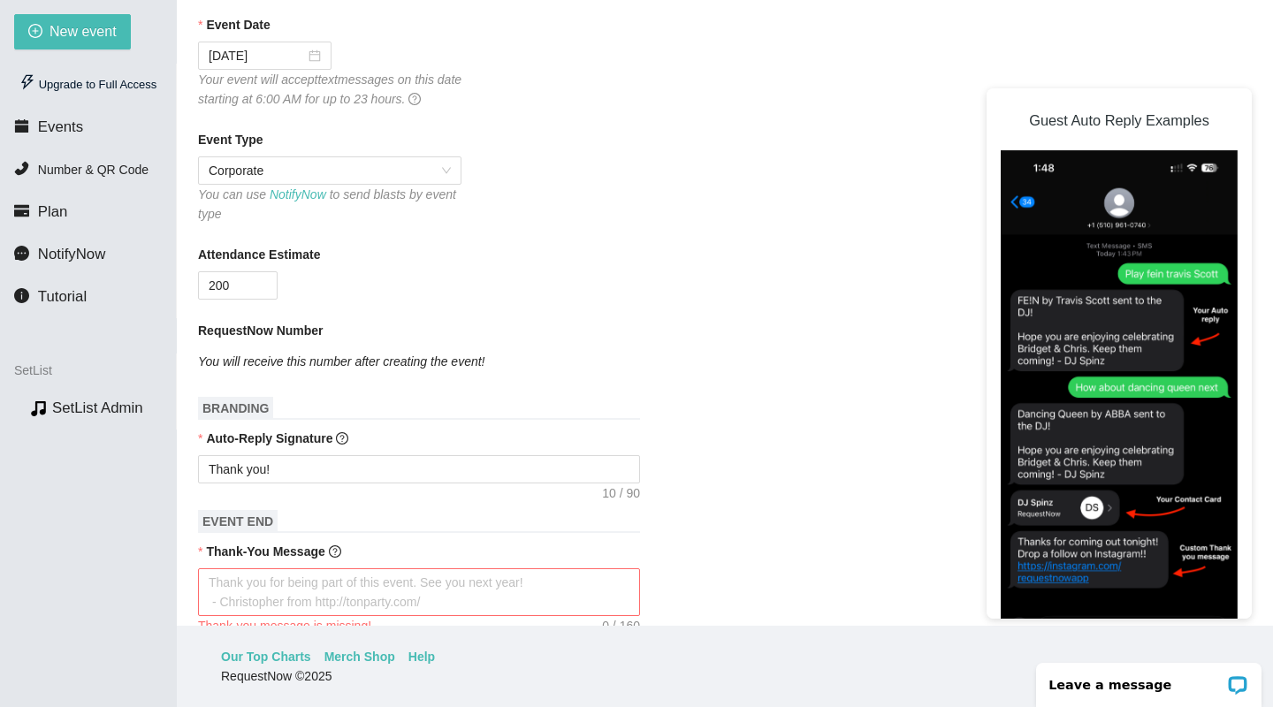
scroll to position [461, 0]
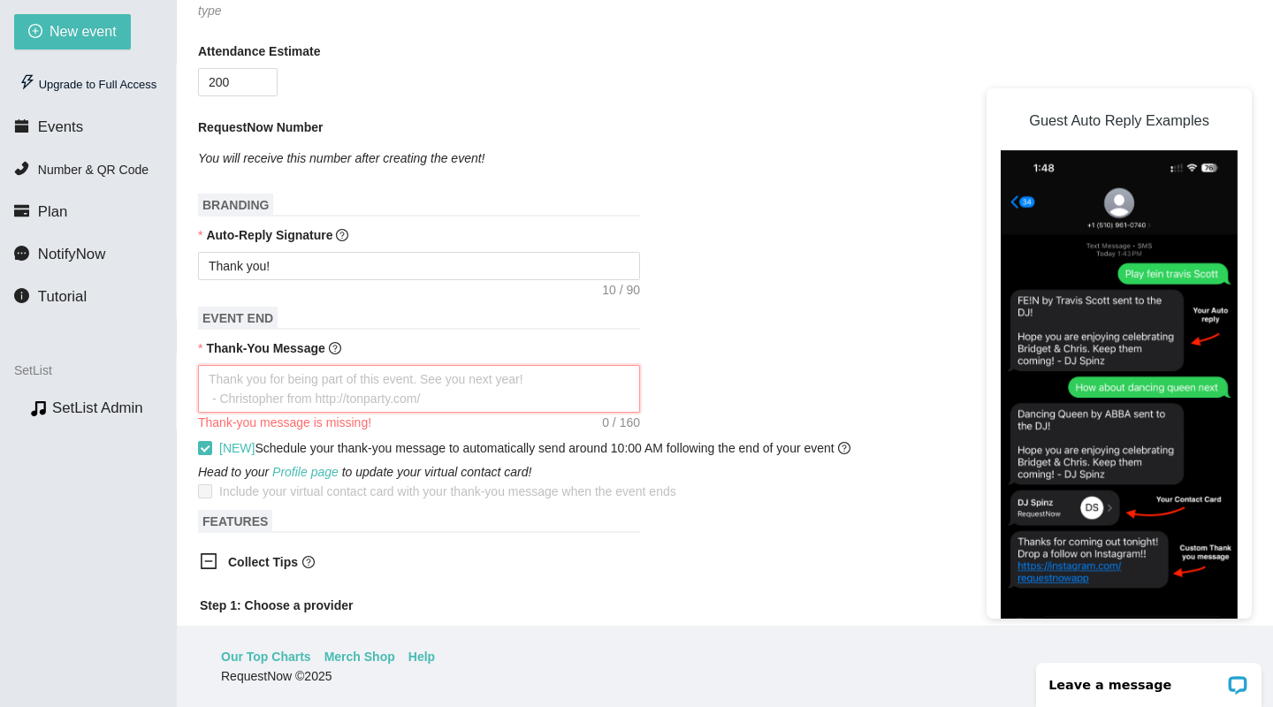
click at [542, 389] on textarea "Thank-You Message" at bounding box center [419, 389] width 442 height 48
type textarea "A"
type textarea "Ap"
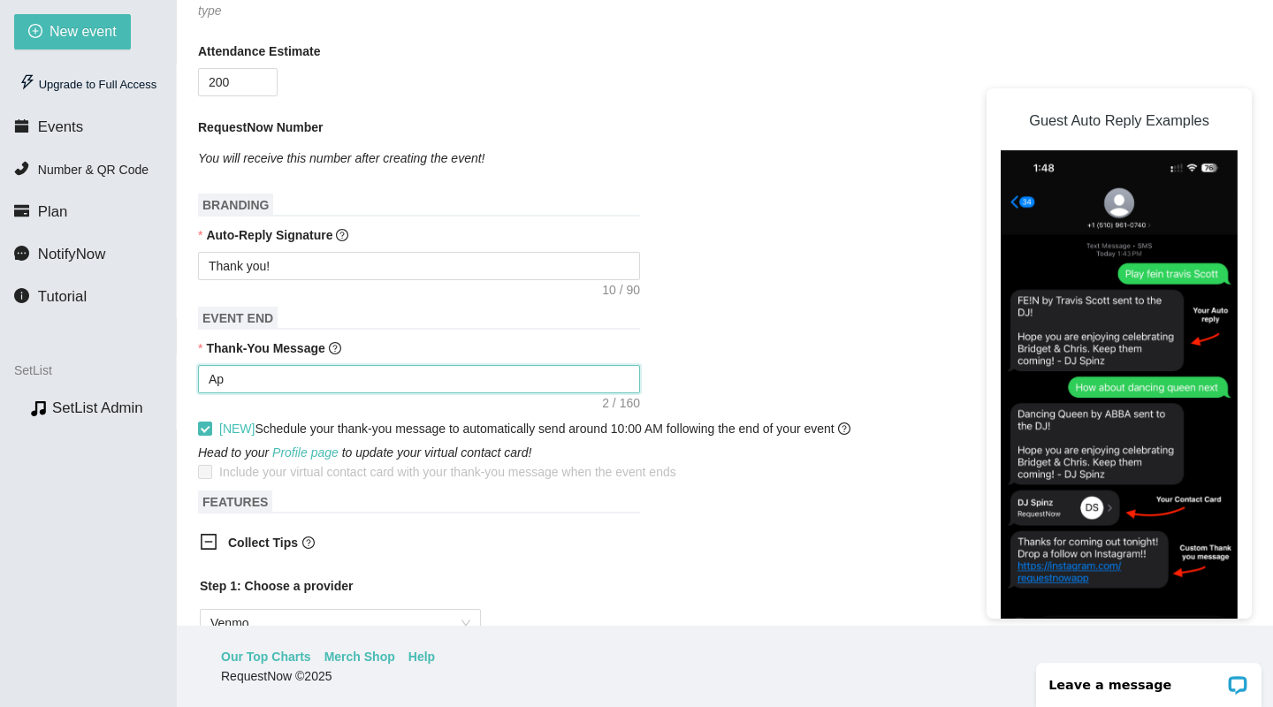
type textarea "App"
type textarea "Appr"
type textarea "Appre"
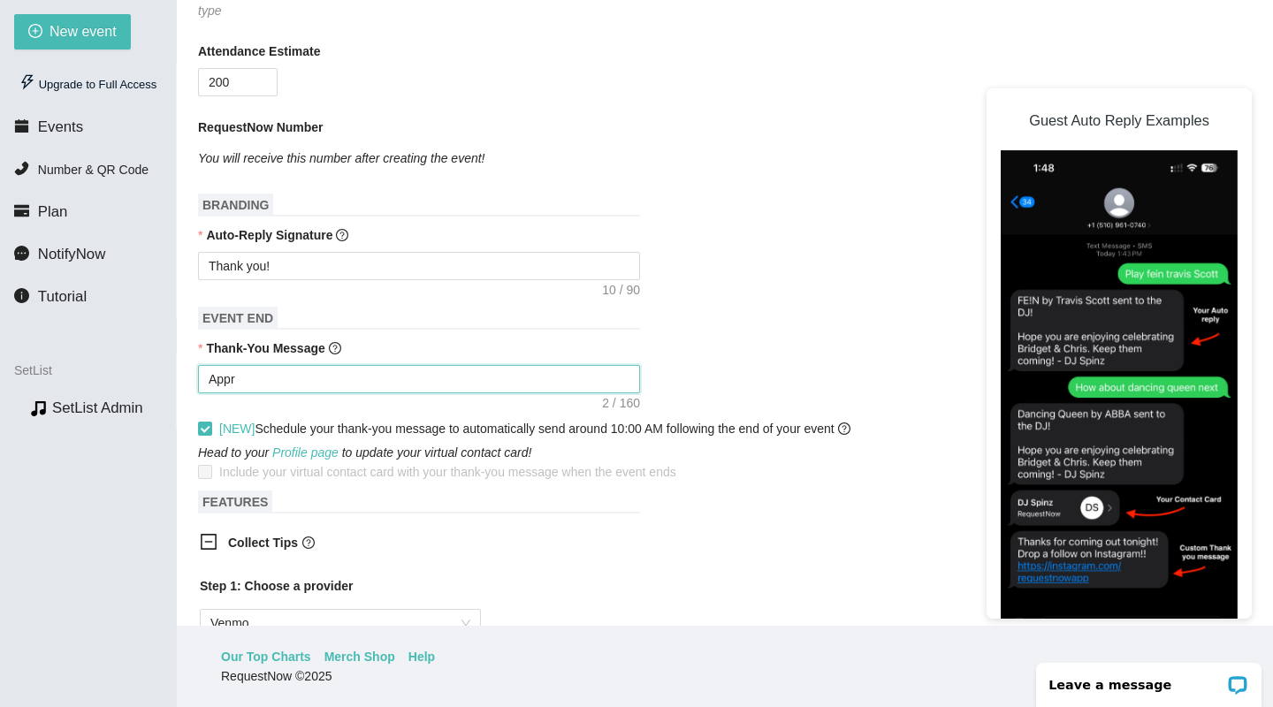
type textarea "Appre"
type textarea "Apprei"
type textarea "Appreic"
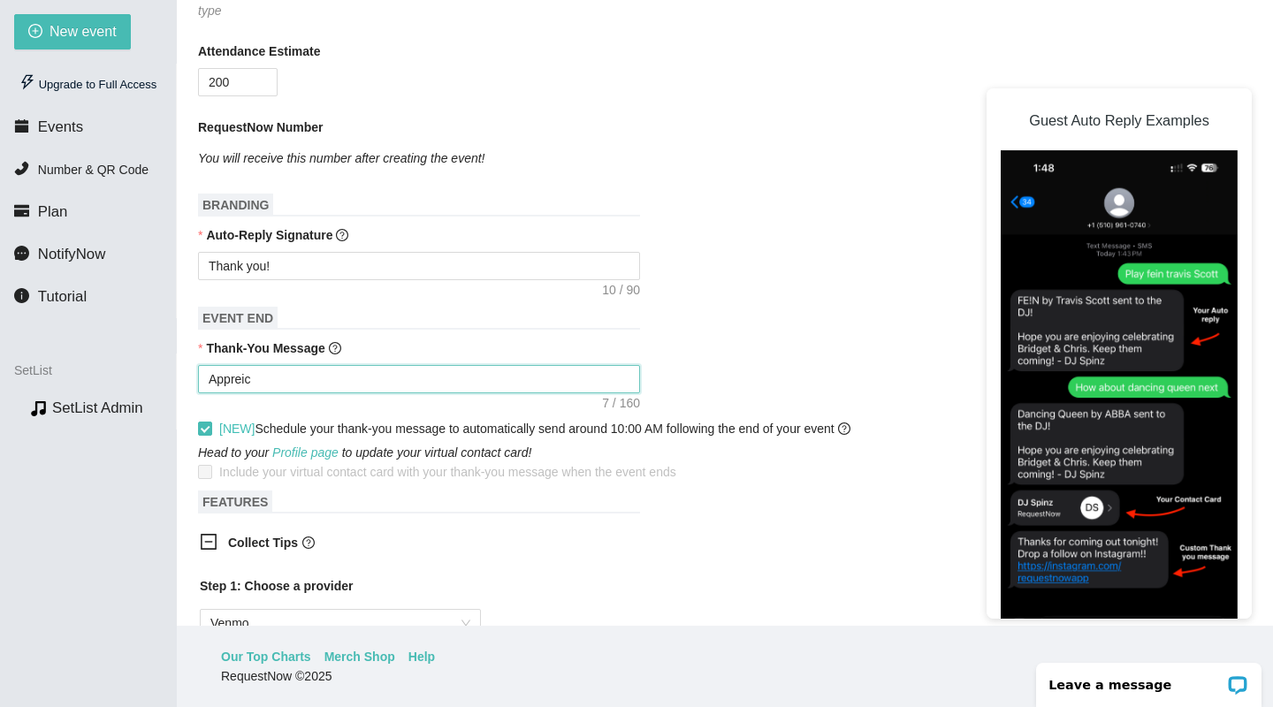
type textarea "Apprei"
type textarea "Appre"
type textarea "Apprec"
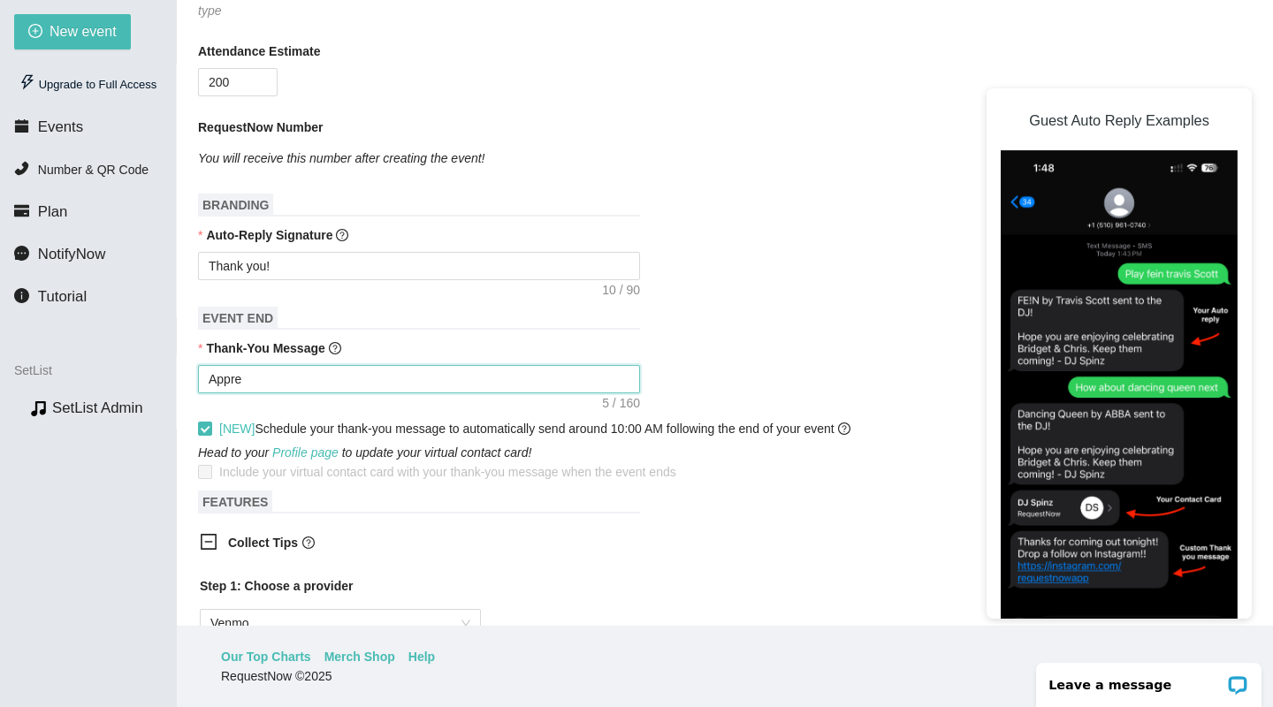
type textarea "Apprec"
type textarea "Appreci"
type textarea "Apprecia"
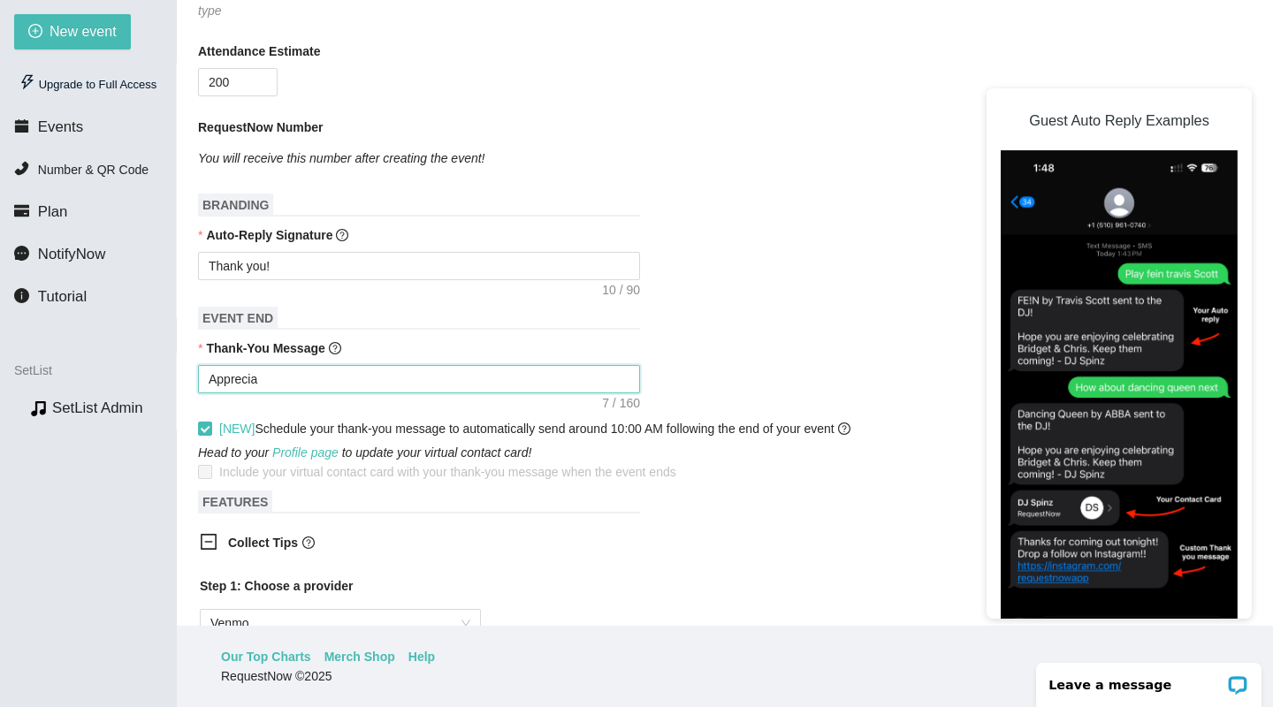
type textarea "Appreciat"
type textarea "Appreciate"
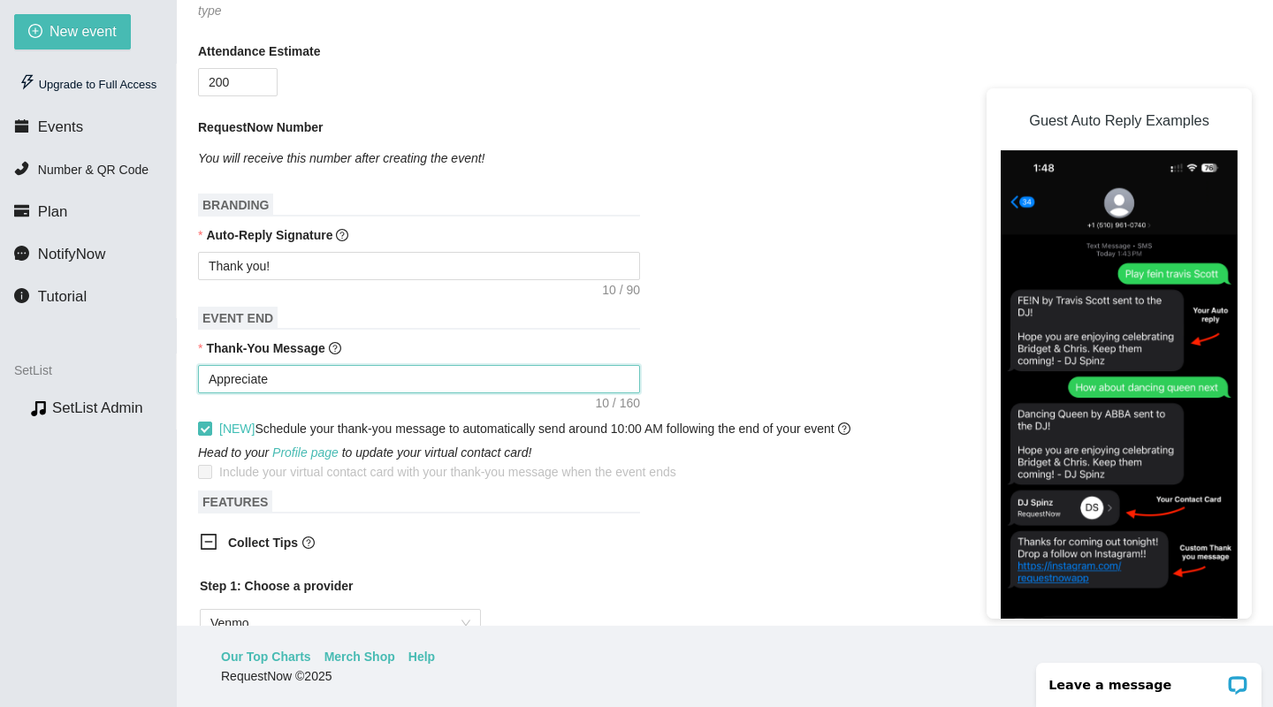
type textarea "Appreciate"
type textarea "Appreciate y"
type textarea "Appreciate yo"
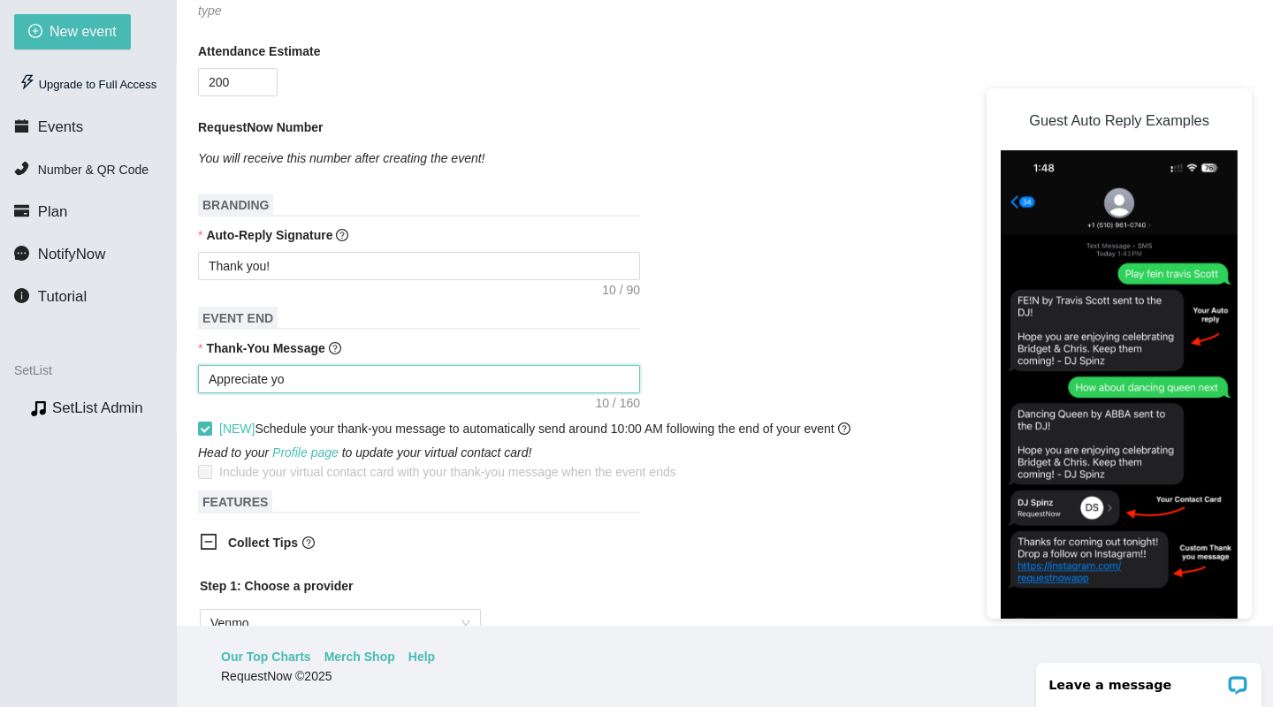
type textarea "Appreciate you"
type textarea "Appreciate yo"
type textarea "Appreciate y"
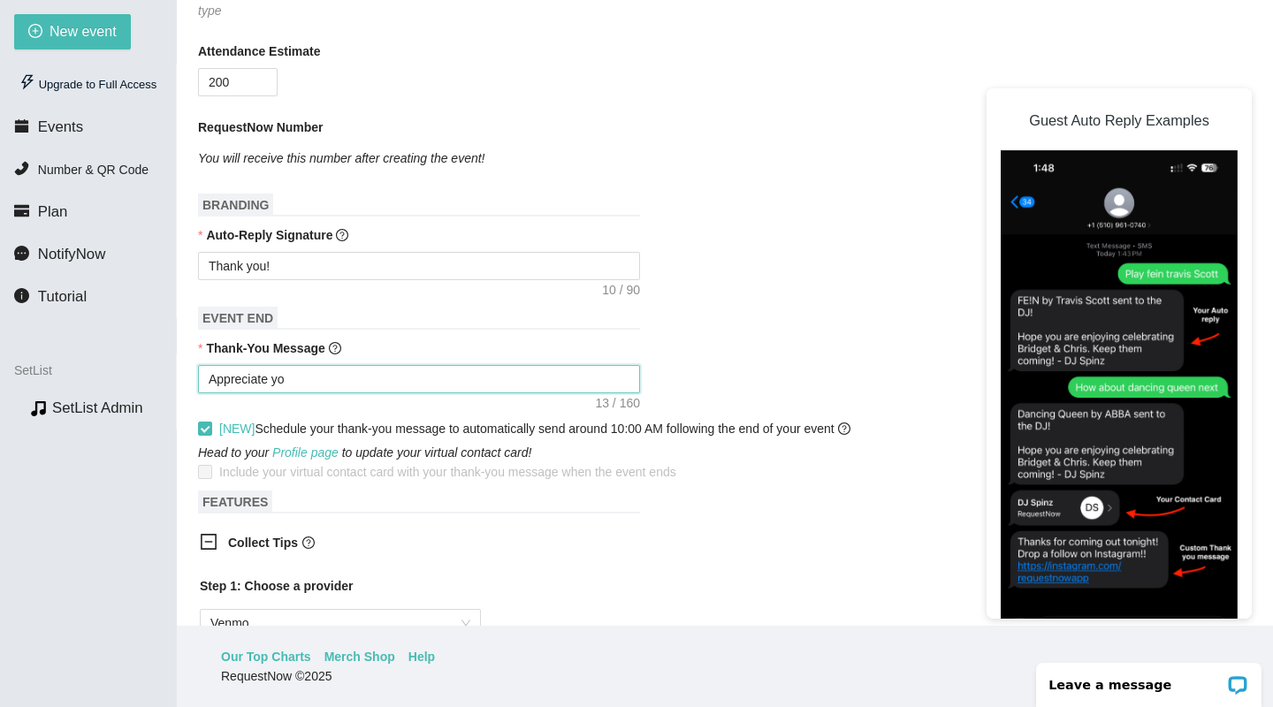
type textarea "Appreciate y"
type textarea "Appreciate"
type textarea "Appreciate i"
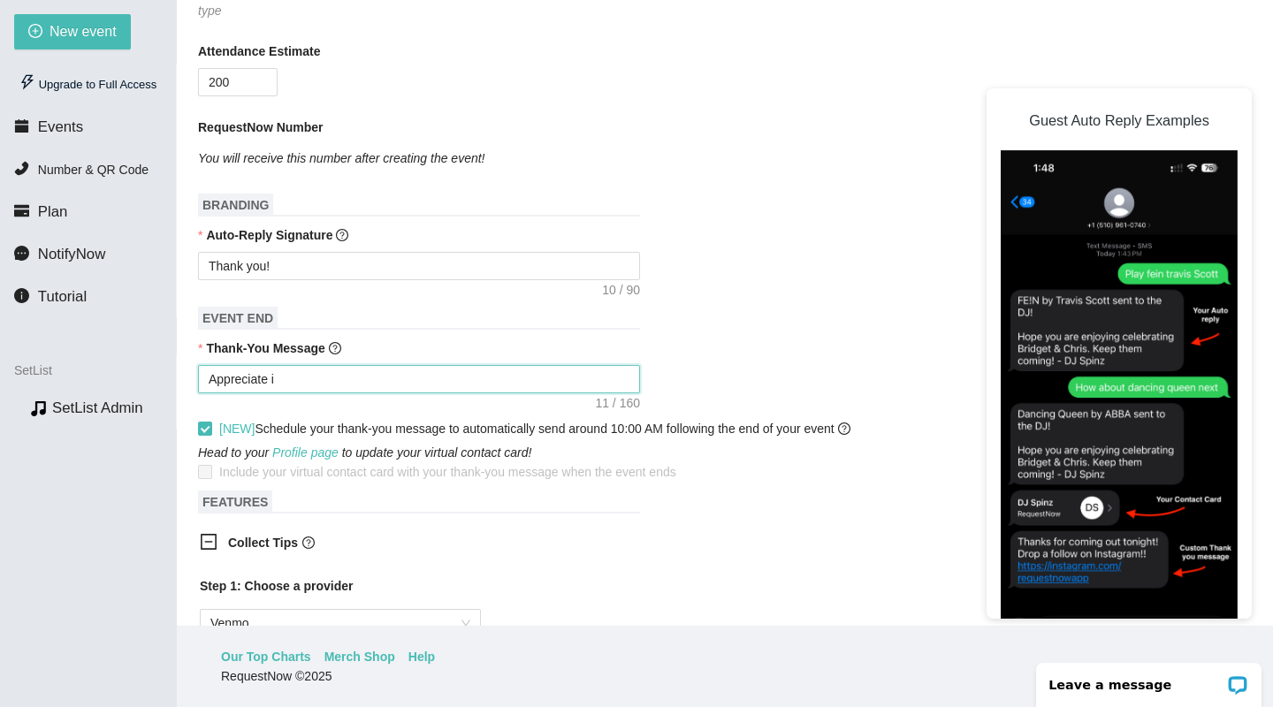
type textarea "Appreciate it"
type textarea "Appreciate it!"
click at [896, 390] on div "Appreciate it!" at bounding box center [725, 379] width 1054 height 28
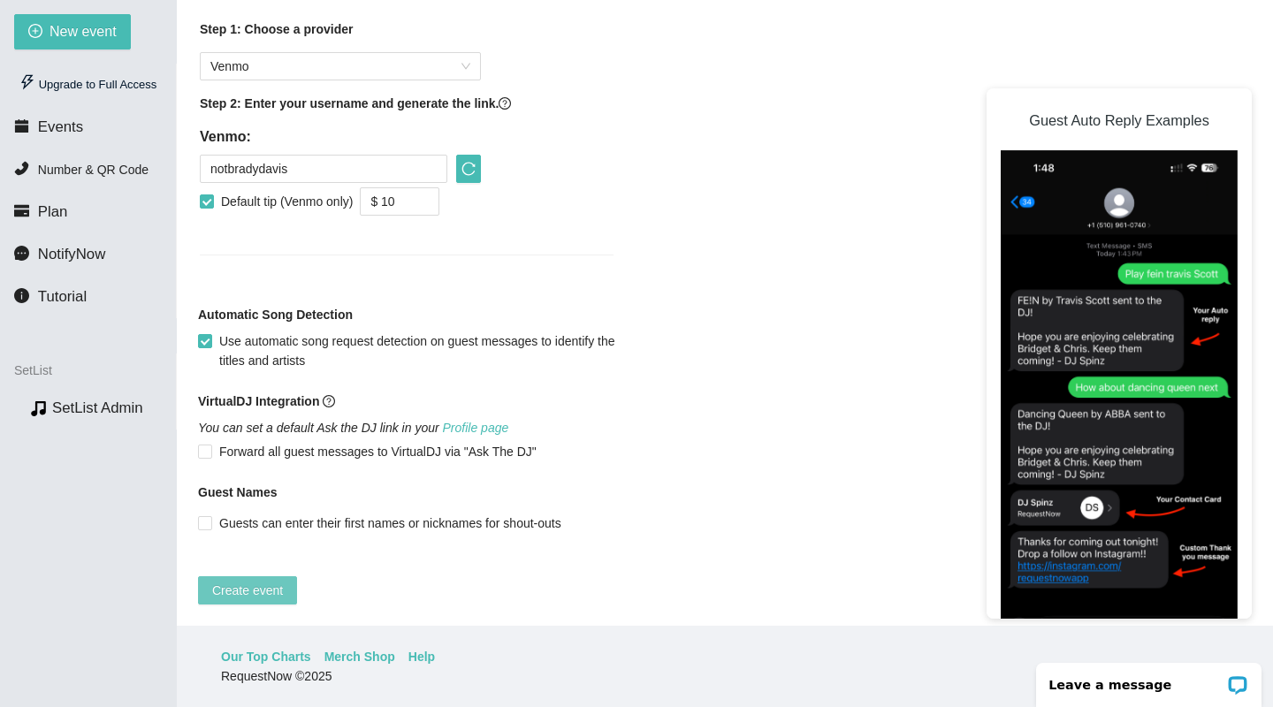
scroll to position [1030, 0]
click at [248, 581] on span "Create event" at bounding box center [247, 590] width 71 height 19
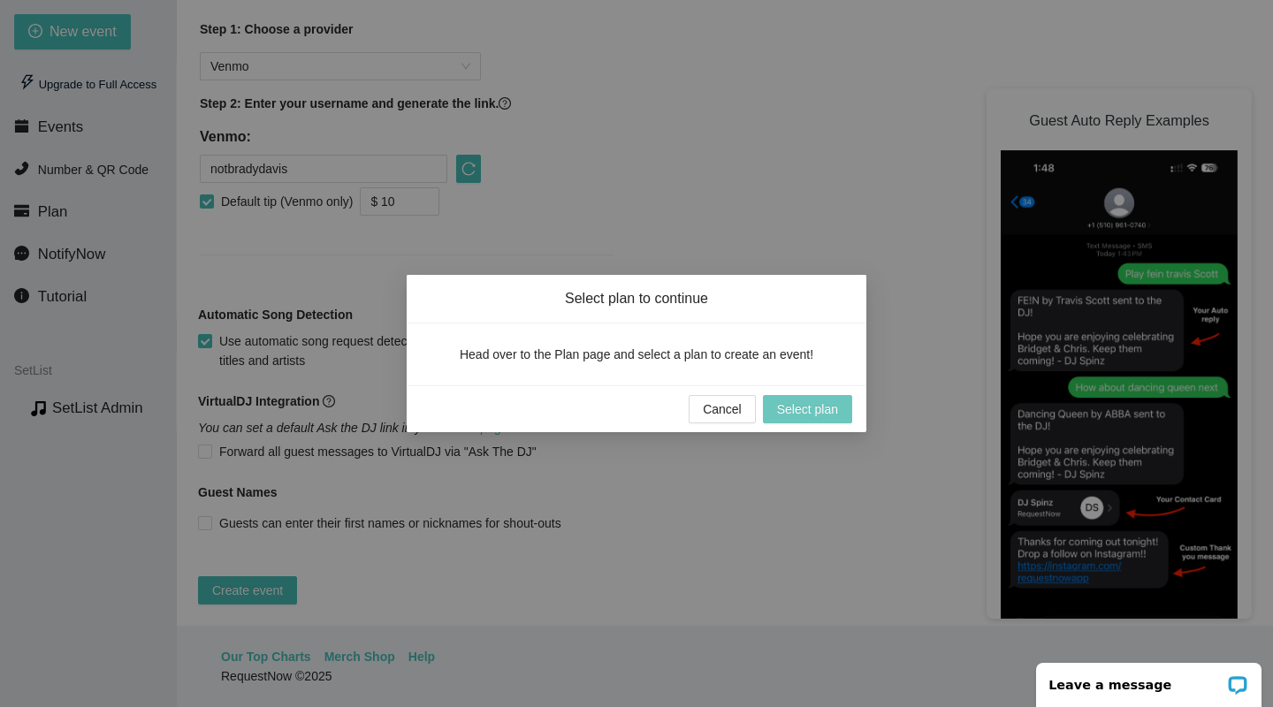
click at [829, 404] on span "Select plan" at bounding box center [807, 409] width 61 height 19
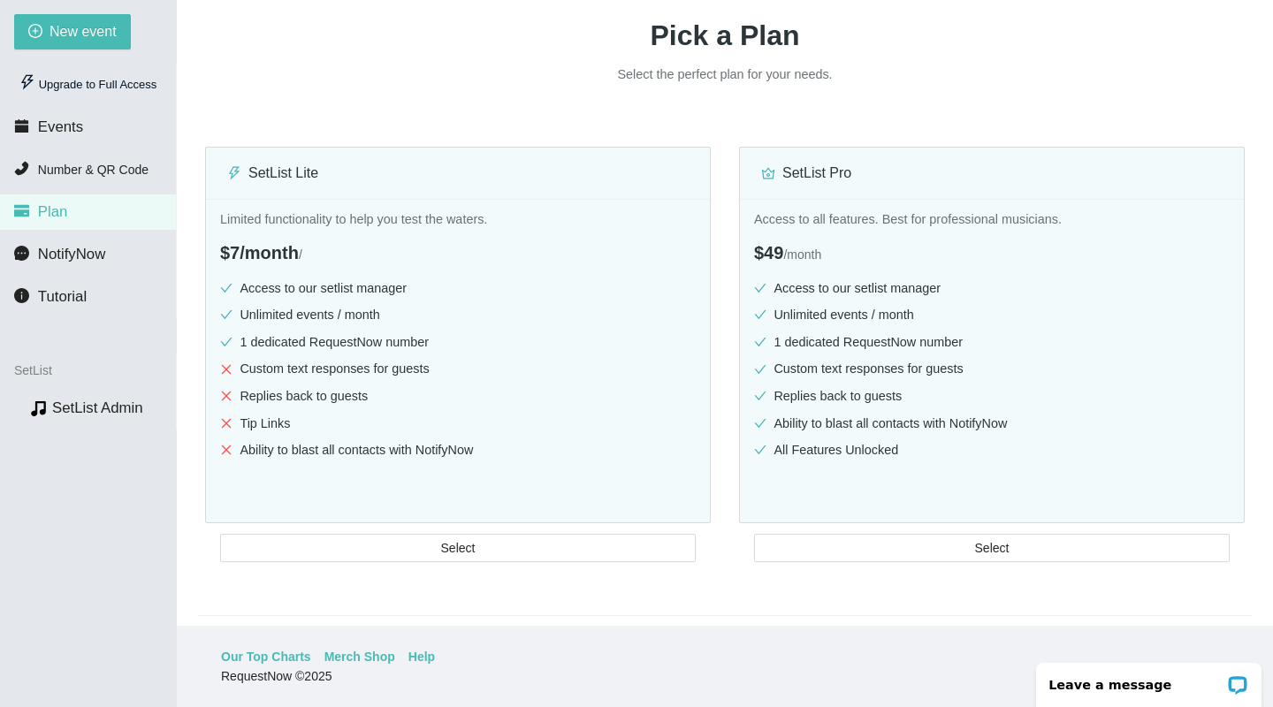
scroll to position [155, 0]
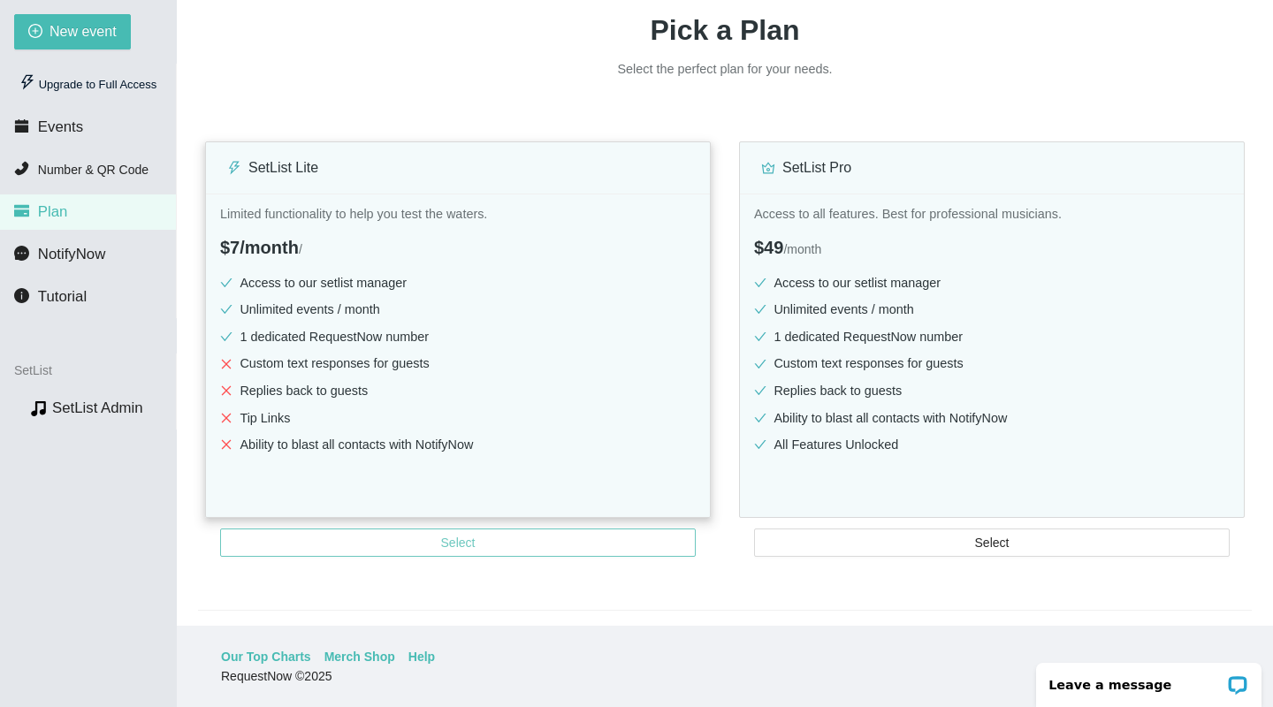
click at [464, 534] on span "Select" at bounding box center [458, 542] width 34 height 19
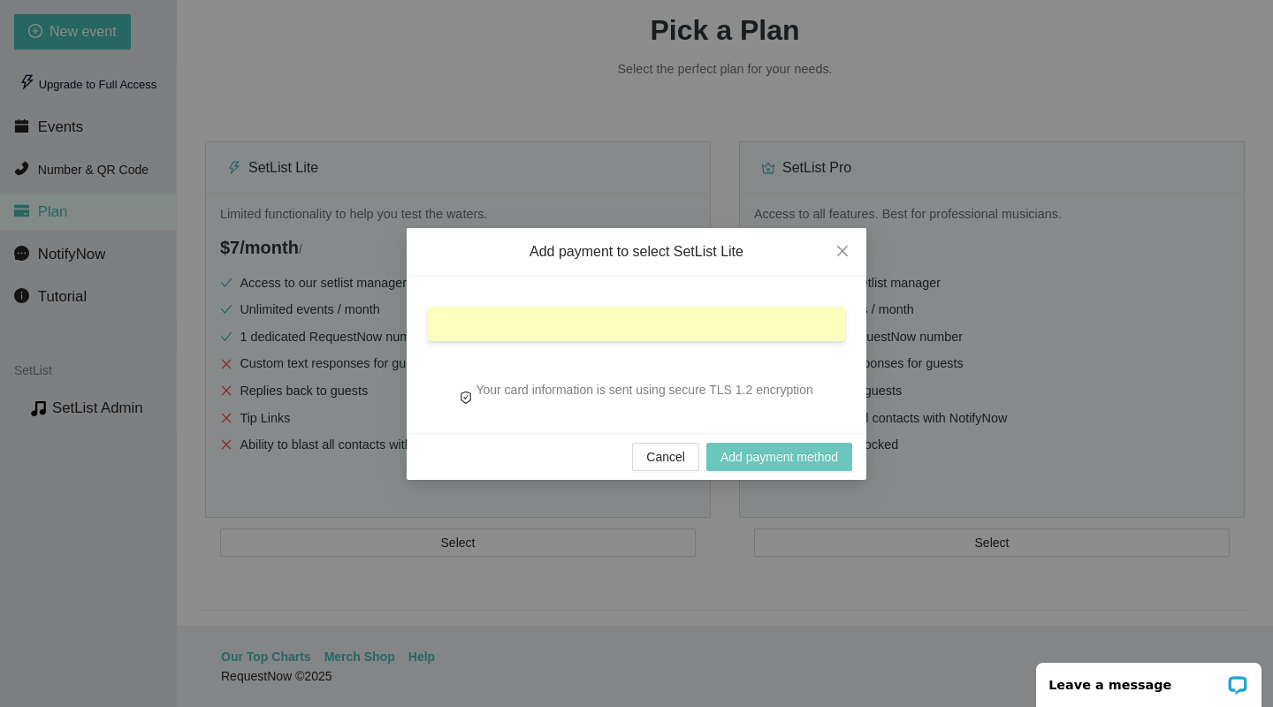
click at [796, 458] on span "Add payment method" at bounding box center [780, 456] width 118 height 19
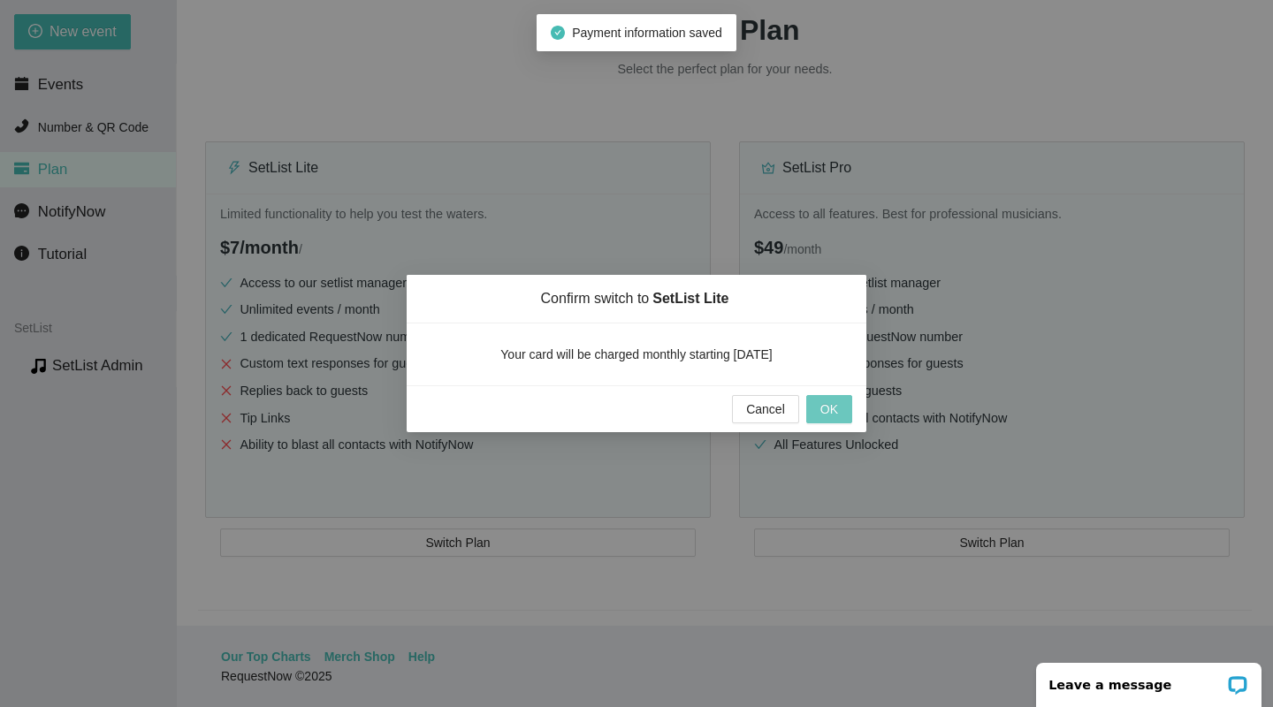
click at [836, 409] on span "OK" at bounding box center [830, 409] width 18 height 19
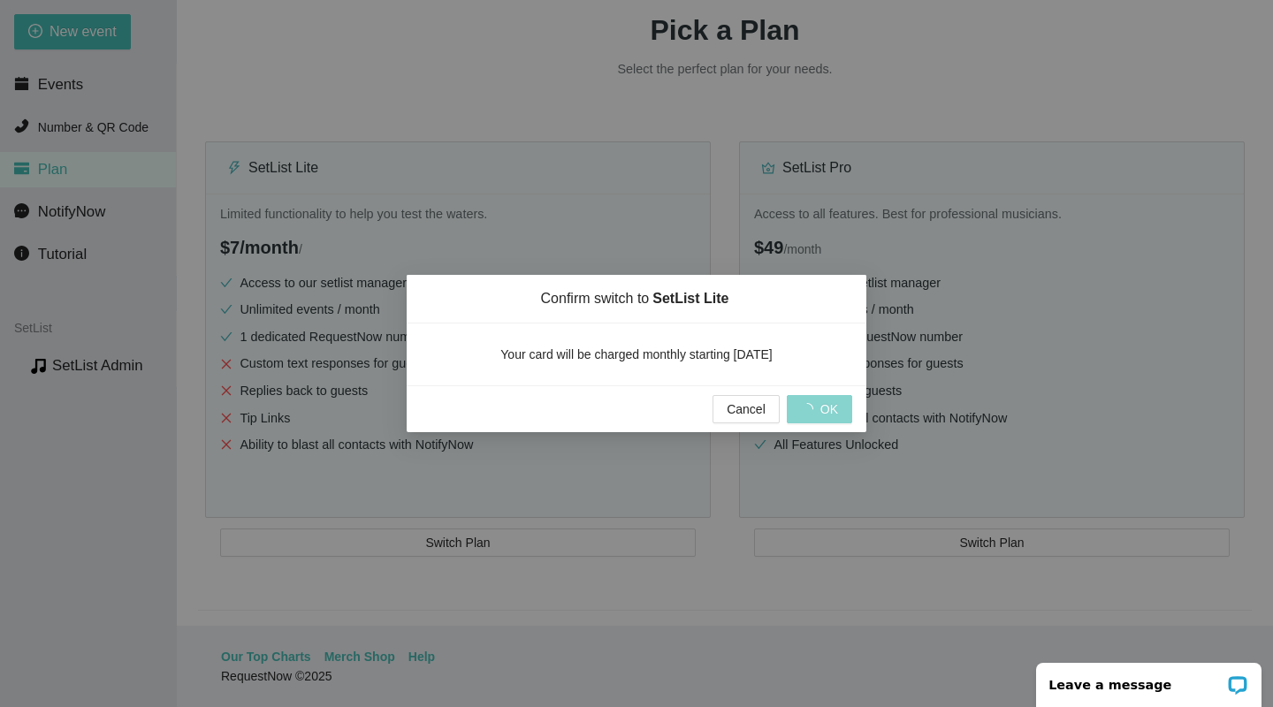
click at [699, 101] on div "Confirm switch to SetList Lite Your card will be charged monthly starting today…" at bounding box center [636, 353] width 1273 height 707
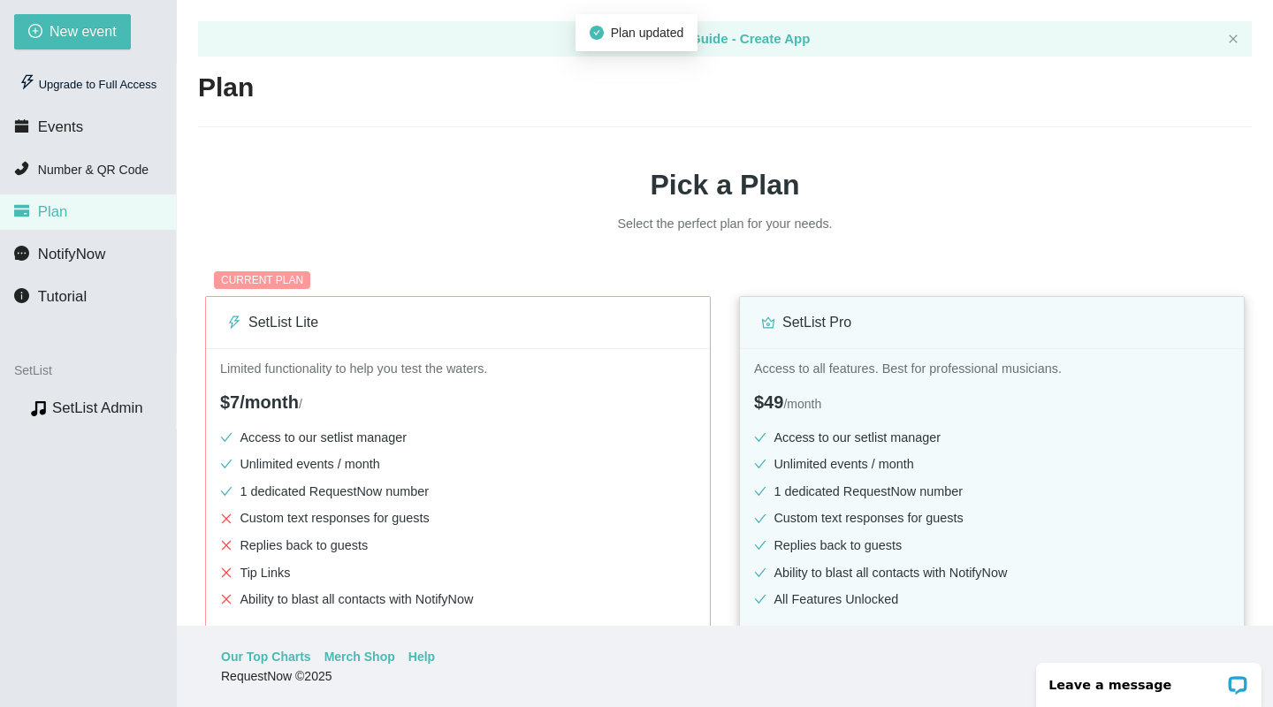
scroll to position [0, 0]
click at [44, 123] on span "Events" at bounding box center [60, 126] width 45 height 17
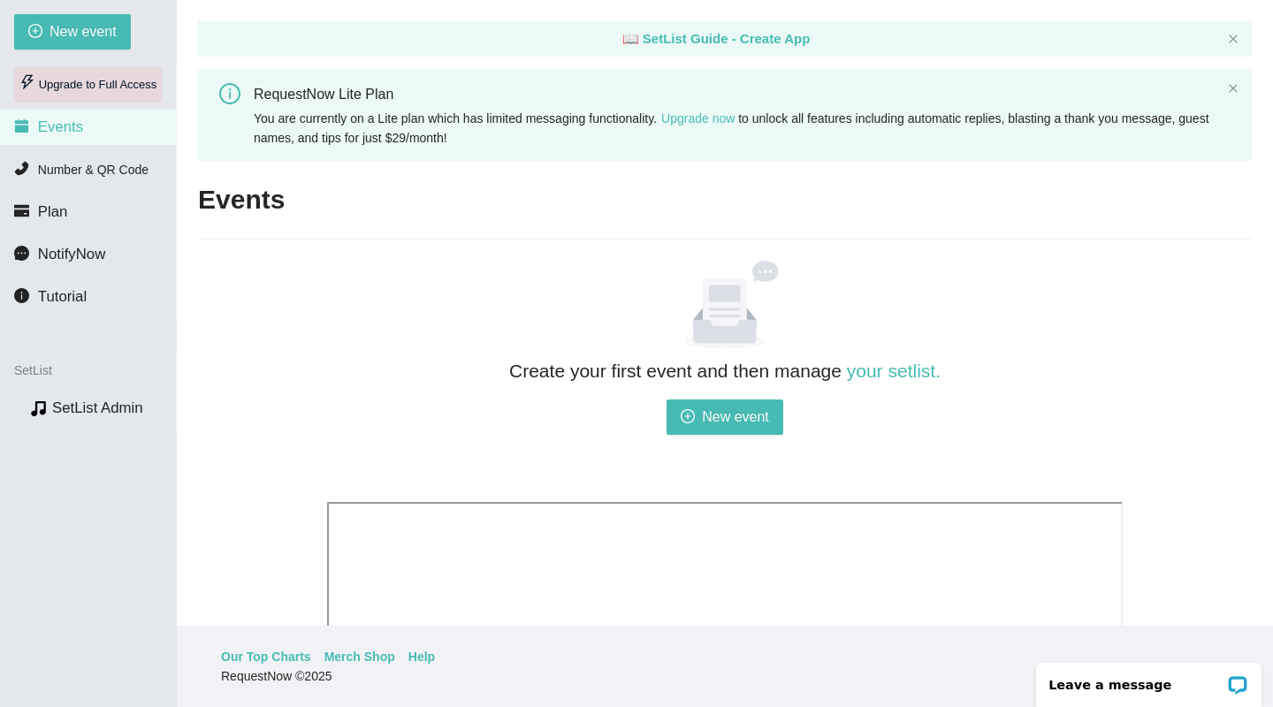
click at [80, 88] on div "Upgrade to Full Access" at bounding box center [88, 84] width 148 height 35
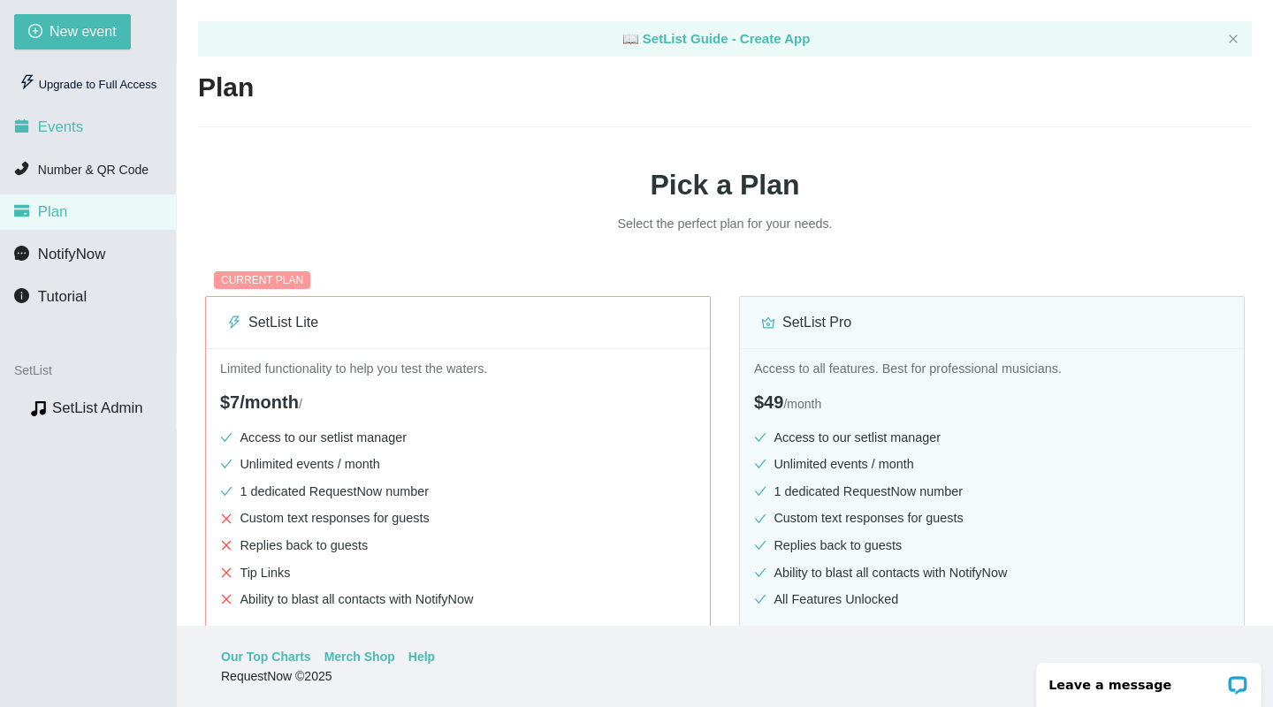
click at [59, 132] on span "Events" at bounding box center [60, 126] width 45 height 17
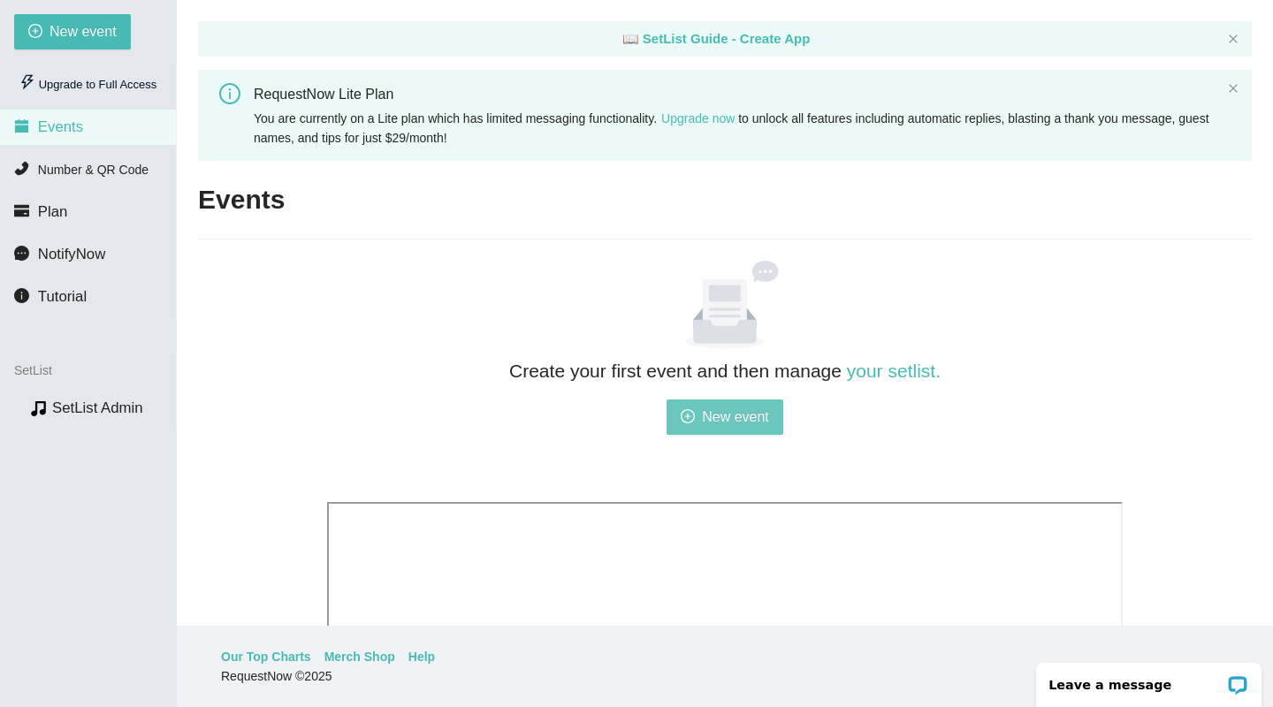
click at [740, 423] on span "New event" at bounding box center [735, 417] width 67 height 22
type textarea "https://virtualdj.com/ask/DJ_Spinz"
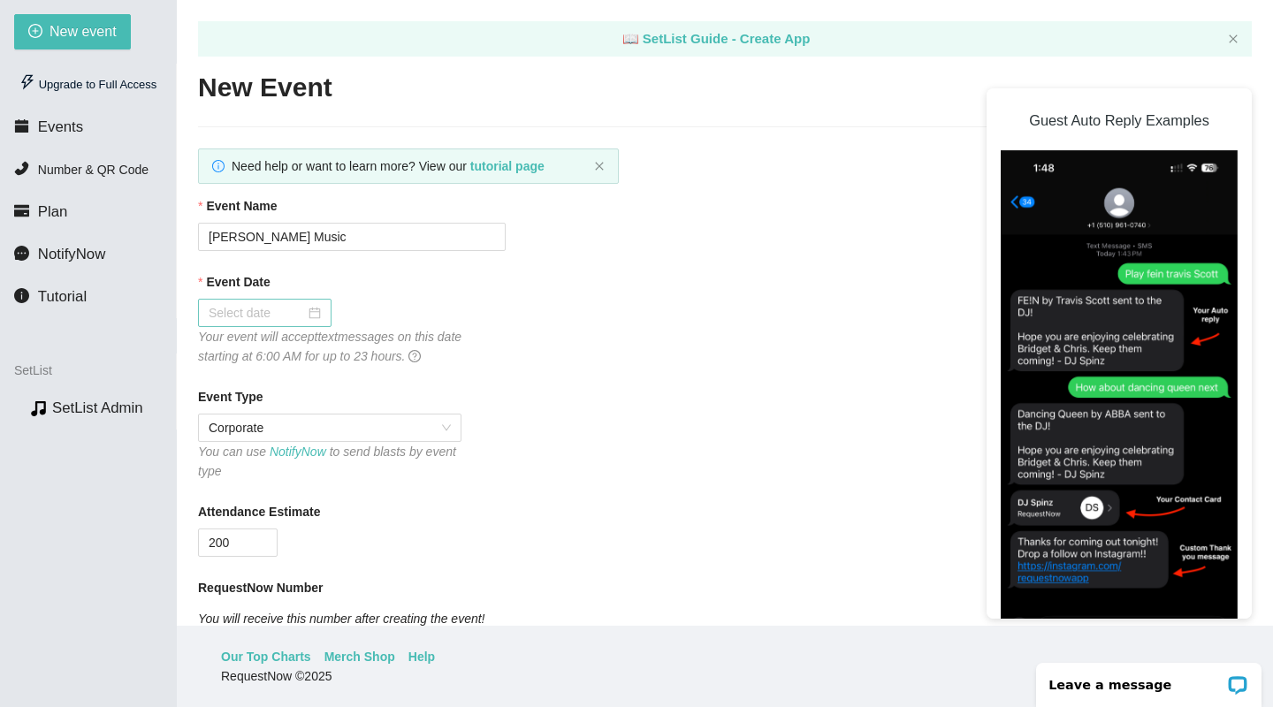
click at [302, 314] on div at bounding box center [265, 312] width 112 height 19
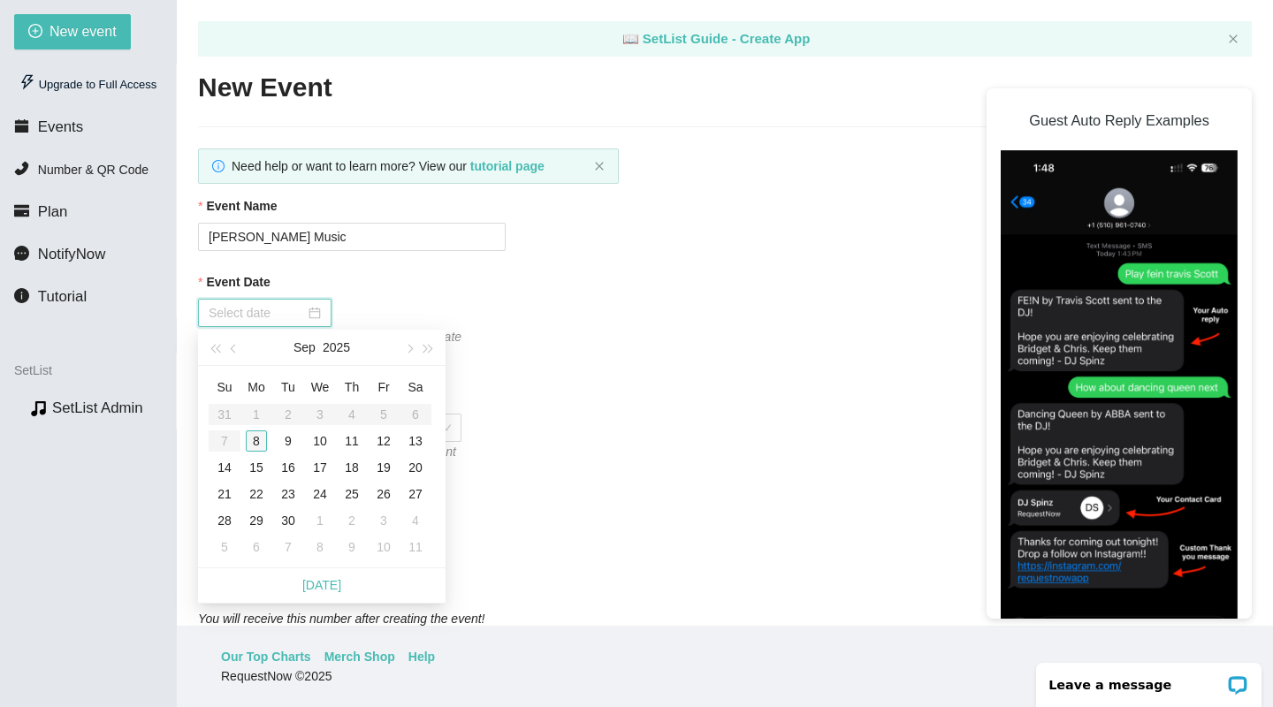
type input "09/08/2025"
click at [256, 446] on div "8" at bounding box center [256, 441] width 21 height 21
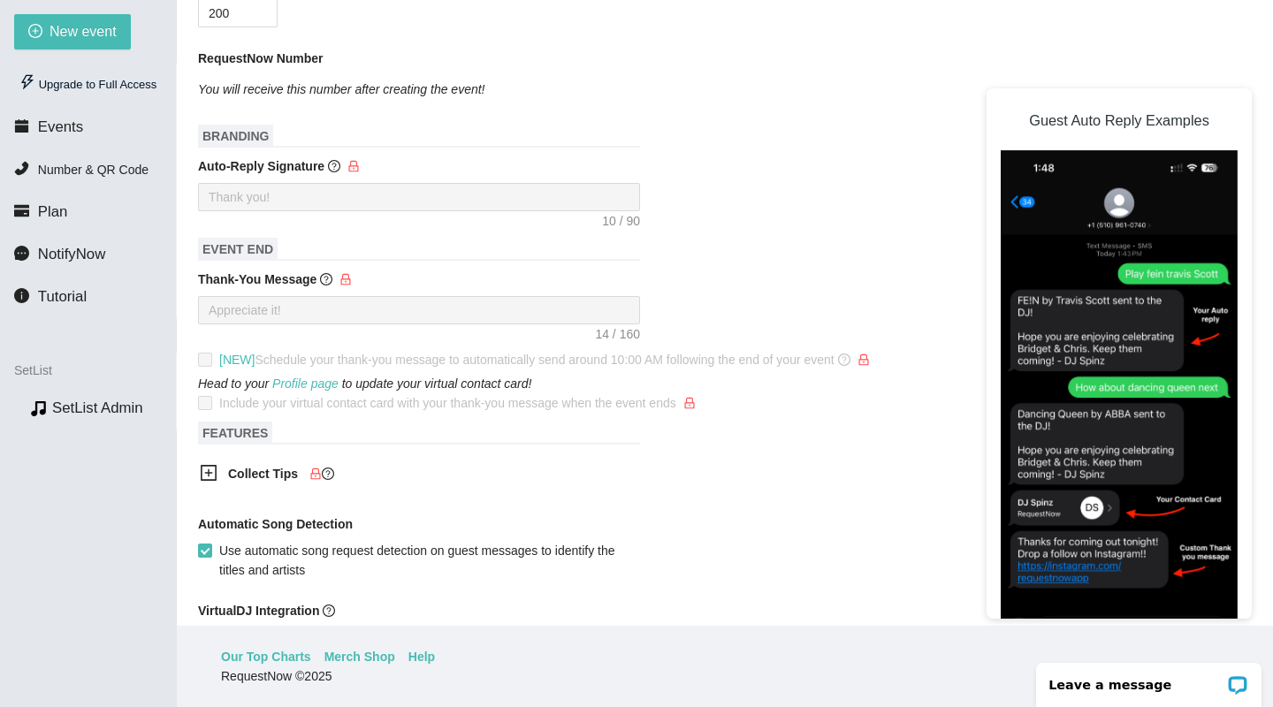
scroll to position [577, 0]
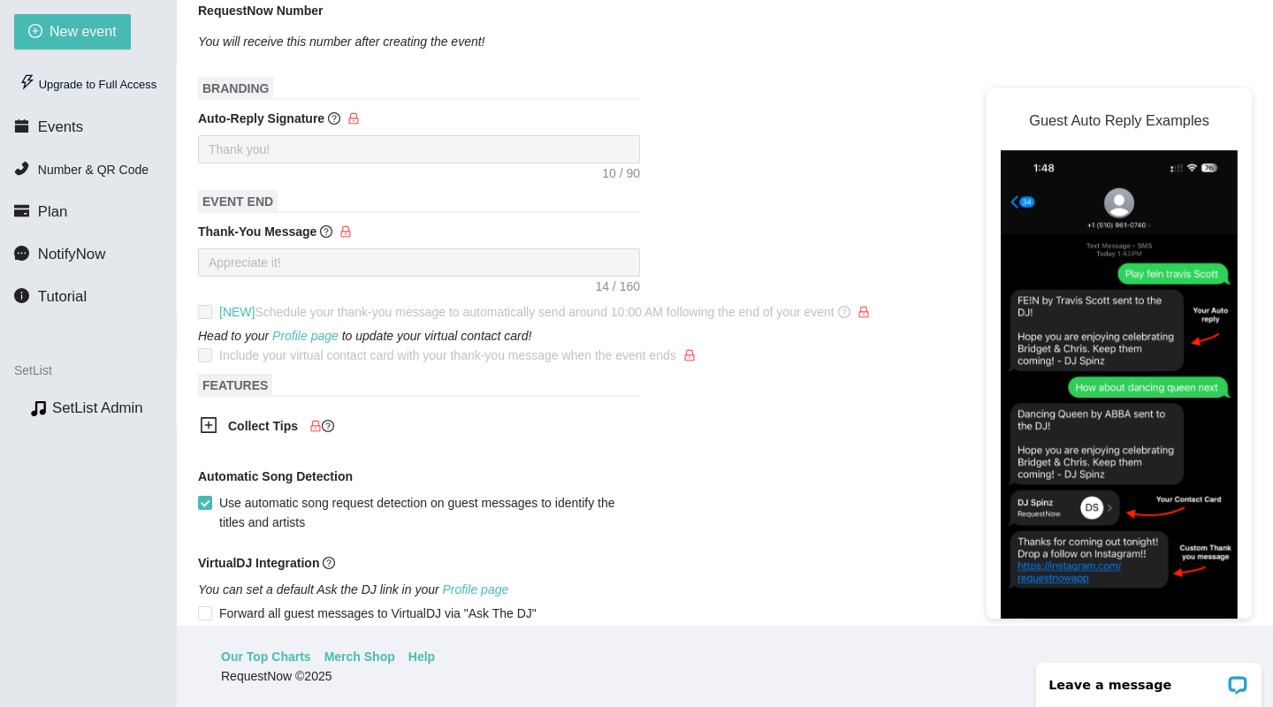
click at [201, 420] on icon "plus-square" at bounding box center [209, 426] width 18 height 18
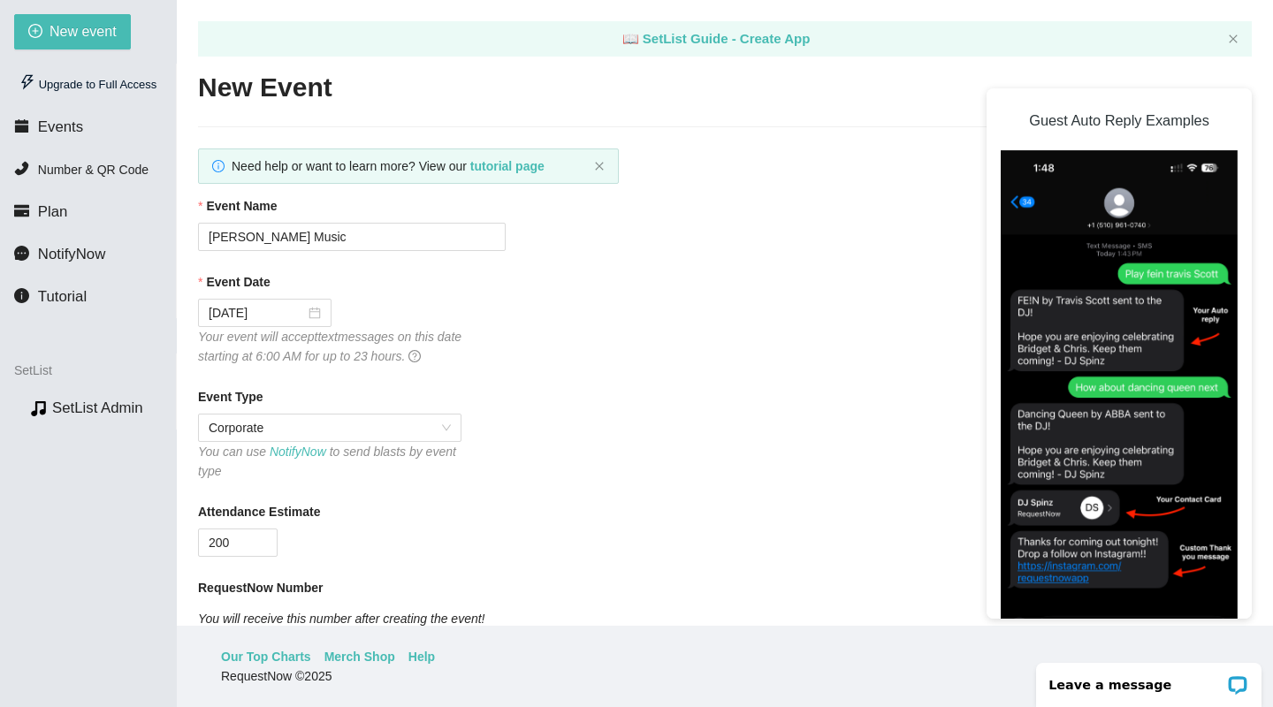
scroll to position [0, 0]
click at [814, 335] on div "Event Date 09/08/2025 Your event will accept text messages on this date startin…" at bounding box center [725, 319] width 1054 height 94
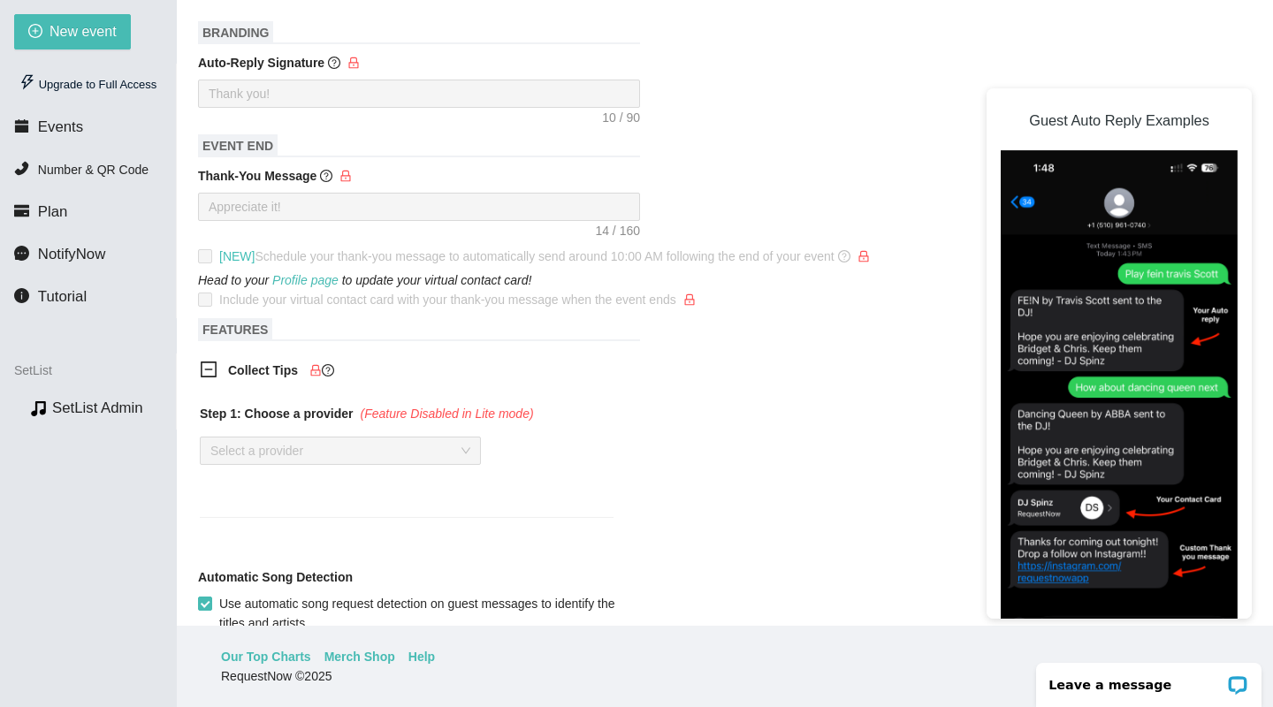
scroll to position [632, 0]
click at [936, 306] on div "Head to your Profile page to update your virtual contact card! Include your vir…" at bounding box center [725, 290] width 1054 height 39
click at [951, 201] on div "Appreciate it!" at bounding box center [725, 208] width 1054 height 28
click at [945, 141] on form "Event Name Brady Davis Music Event Date 09/08/2025 Your event will accept text …" at bounding box center [725, 216] width 1054 height 1304
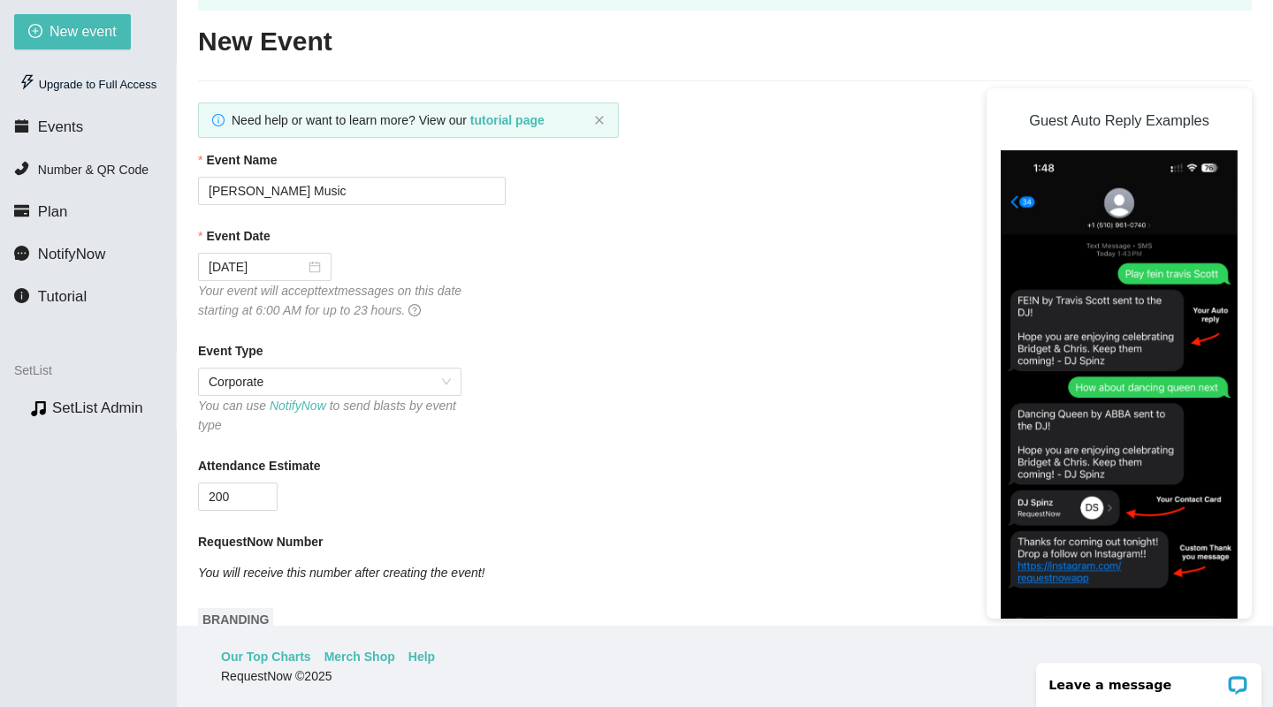
scroll to position [46, 0]
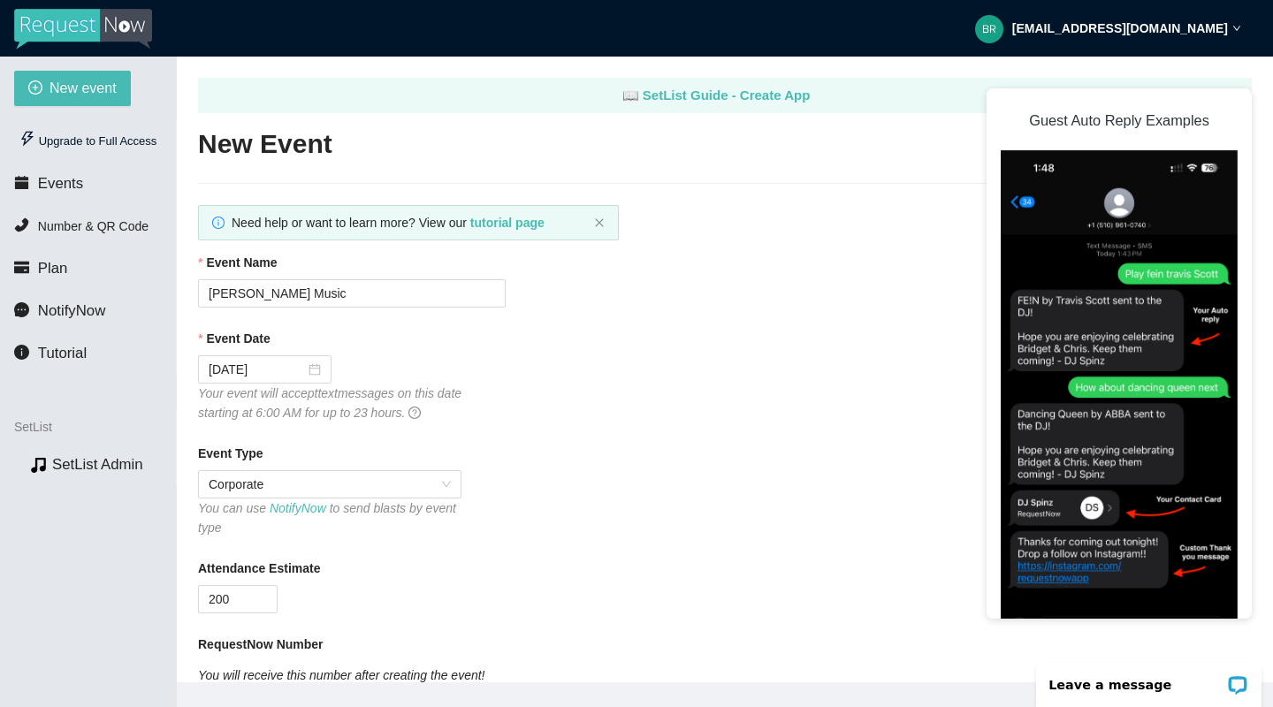
scroll to position [0, 0]
click at [881, 531] on div "Event Type Corporate You can use NotifyNow to send blasts by event type" at bounding box center [725, 491] width 1054 height 94
click at [921, 289] on div "Event Name Brady Davis Music" at bounding box center [725, 280] width 1054 height 55
